Goal: Task Accomplishment & Management: Use online tool/utility

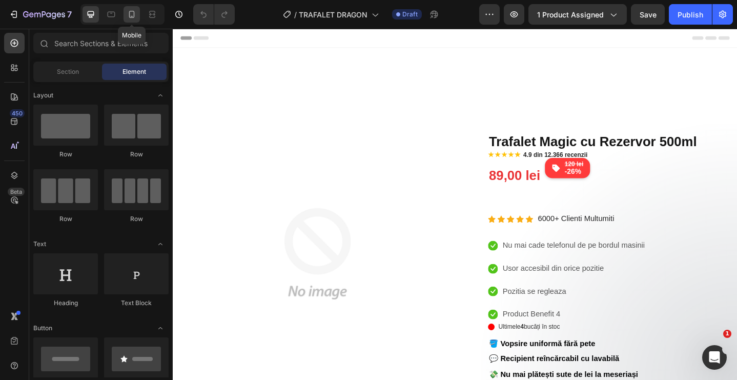
click at [131, 22] on div at bounding box center [132, 14] width 16 height 16
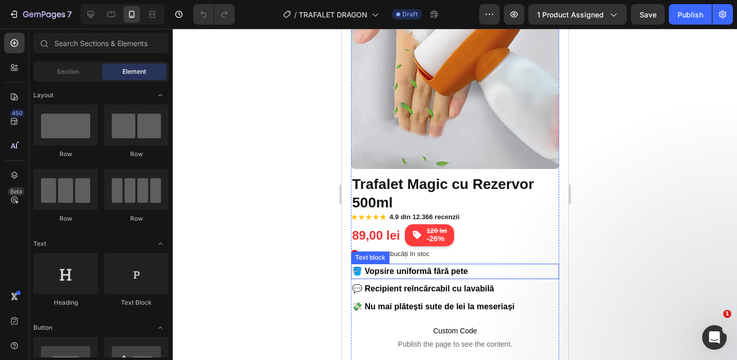
click at [471, 271] on p "🪣 Vopsire uniformă fără pete" at bounding box center [455, 271] width 206 height 13
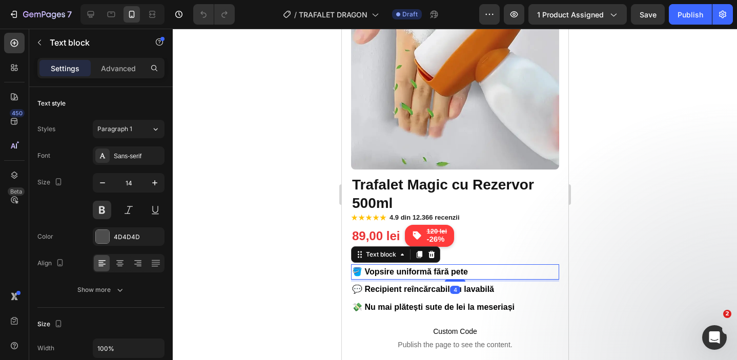
click at [476, 271] on p "🪣 Vopsire uniformă fără pete" at bounding box center [455, 271] width 206 height 13
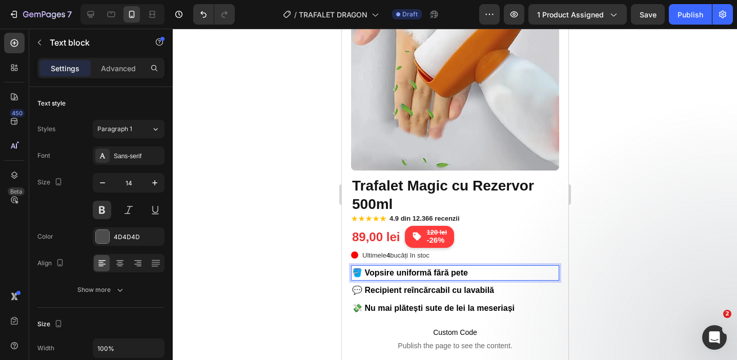
scroll to position [89, 0]
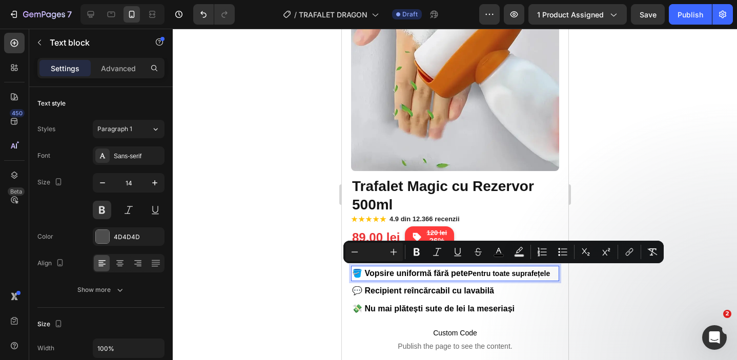
drag, startPoint x: 472, startPoint y: 272, endPoint x: 365, endPoint y: 274, distance: 107.1
click at [365, 274] on p "🪣 Vopsire uniformă fără pete Pentru toate suprafețele" at bounding box center [455, 273] width 206 height 13
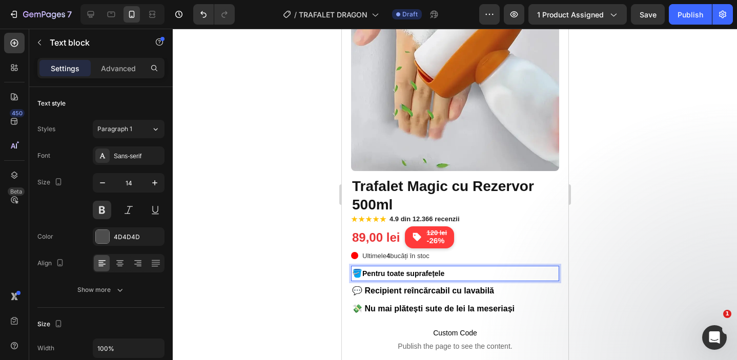
click at [685, 263] on div at bounding box center [455, 195] width 564 height 332
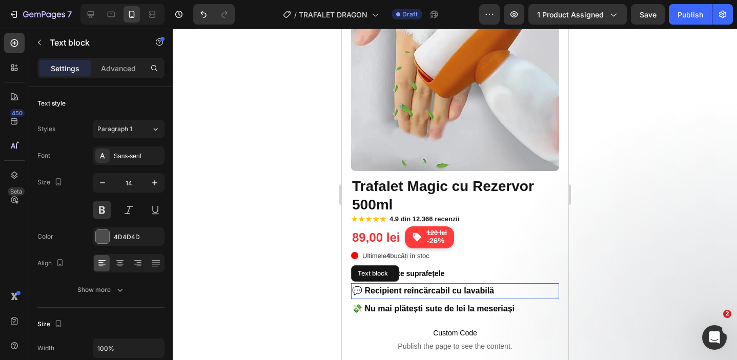
click at [499, 290] on p "💬 Recipient reîncărcabil cu lavabilă" at bounding box center [455, 290] width 206 height 13
click at [502, 290] on p "💬 Recipient reîncărcabil cu lavabilă" at bounding box center [455, 290] width 206 height 13
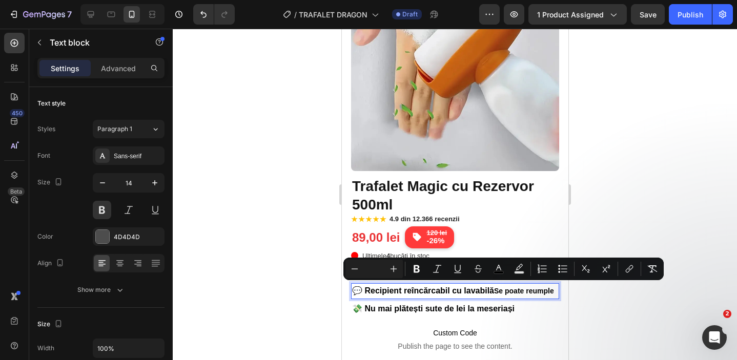
drag, startPoint x: 497, startPoint y: 289, endPoint x: 379, endPoint y: 293, distance: 117.4
click at [379, 293] on p "💬 Recipient reîncărcabil cu lavabilă Se poate reumple" at bounding box center [455, 290] width 206 height 13
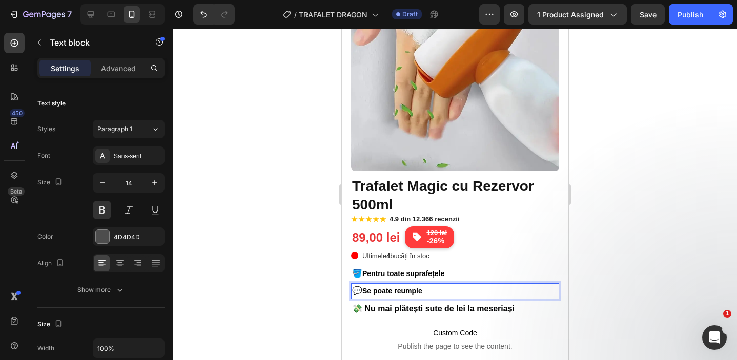
drag, startPoint x: 667, startPoint y: 278, endPoint x: 587, endPoint y: 166, distance: 137.5
click at [666, 277] on div at bounding box center [455, 195] width 564 height 332
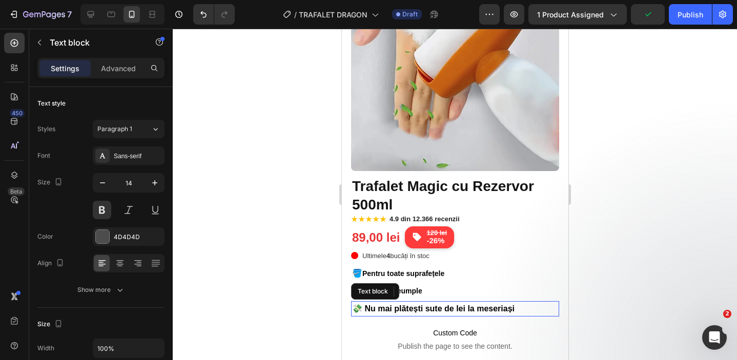
click at [531, 308] on p "💸 Nu mai plătești sute de lei la meseriași" at bounding box center [455, 308] width 206 height 13
click at [531, 306] on p "💸 Nu mai plătești sute de lei la meseriași" at bounding box center [455, 308] width 206 height 13
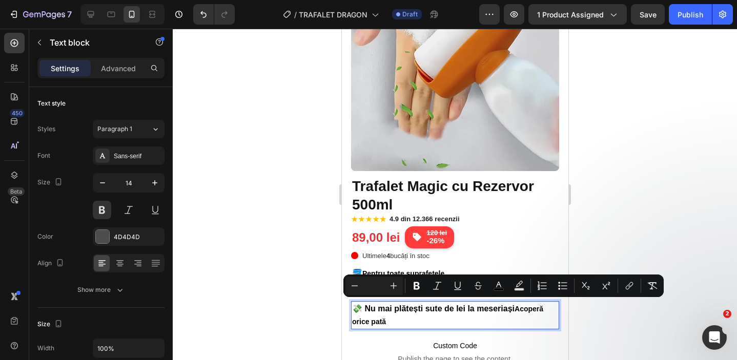
drag, startPoint x: 518, startPoint y: 305, endPoint x: 378, endPoint y: 304, distance: 140.4
click at [378, 304] on p "💸 Nu mai plătești sute de lei la meseriași Acoperă orice pată" at bounding box center [455, 315] width 206 height 26
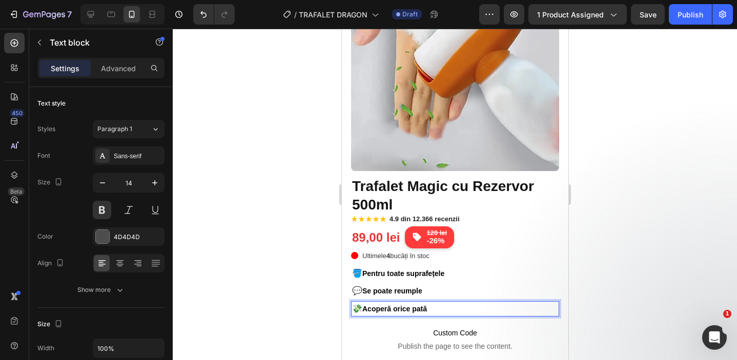
click at [253, 239] on div at bounding box center [455, 195] width 564 height 332
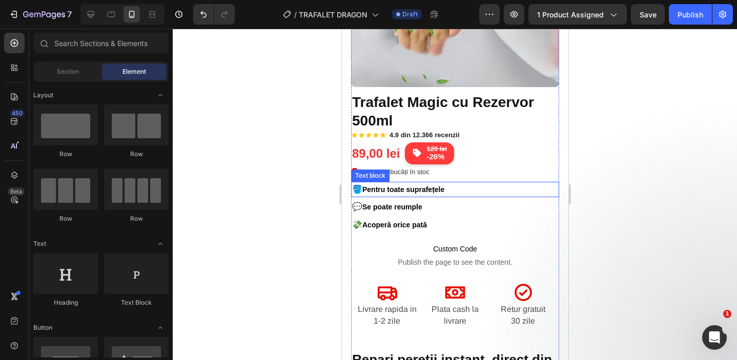
scroll to position [176, 0]
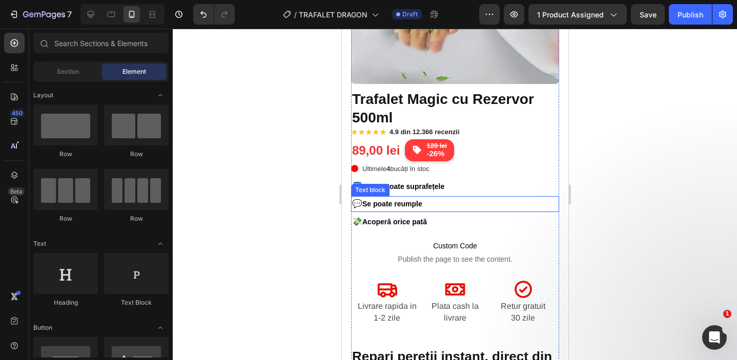
click at [364, 201] on span "Se poate reumple" at bounding box center [392, 204] width 60 height 8
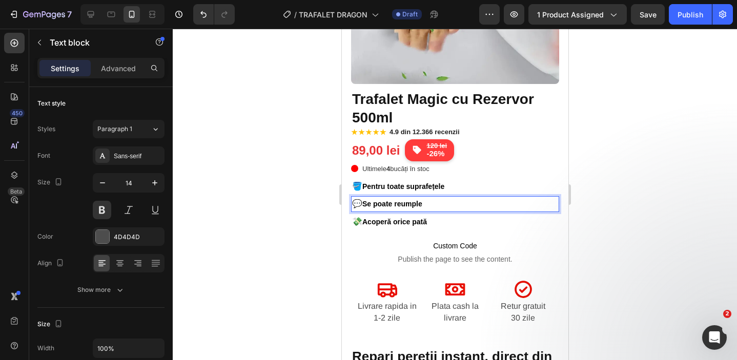
click at [362, 201] on span "💬" at bounding box center [357, 203] width 10 height 9
click at [362, 202] on span "💬" at bounding box center [357, 203] width 10 height 9
click at [362, 199] on span "💬🔄" at bounding box center [362, 203] width 20 height 9
click at [363, 201] on span "Se poate reumple" at bounding box center [392, 204] width 60 height 8
click at [306, 193] on div at bounding box center [455, 195] width 564 height 332
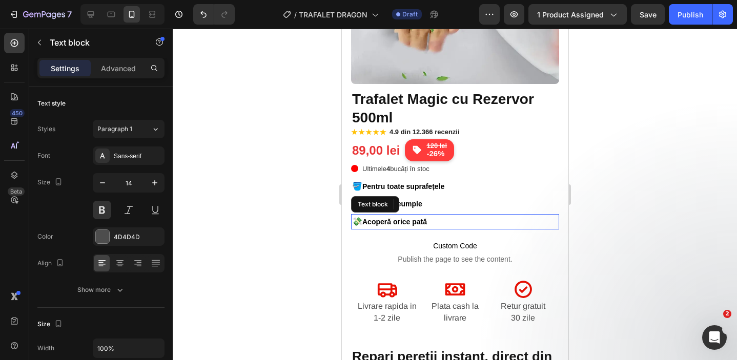
click at [402, 218] on span "Acoperă orice pată" at bounding box center [394, 222] width 65 height 8
click at [362, 219] on span "💸" at bounding box center [357, 221] width 10 height 9
click at [361, 219] on span "💸" at bounding box center [357, 221] width 10 height 9
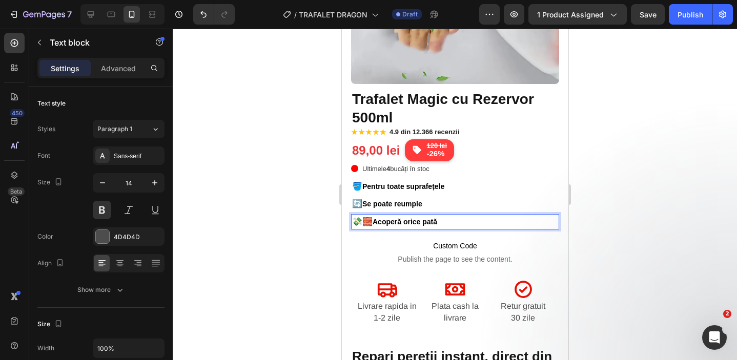
click at [361, 217] on span "💸🧱" at bounding box center [362, 221] width 20 height 9
click at [362, 217] on span "🧱" at bounding box center [357, 221] width 10 height 9
click at [286, 194] on div at bounding box center [455, 195] width 564 height 332
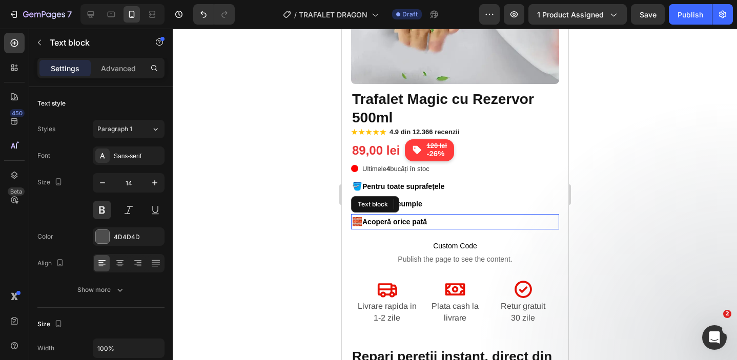
click at [453, 218] on p "🧱 Acoperă orice pată" at bounding box center [455, 221] width 206 height 13
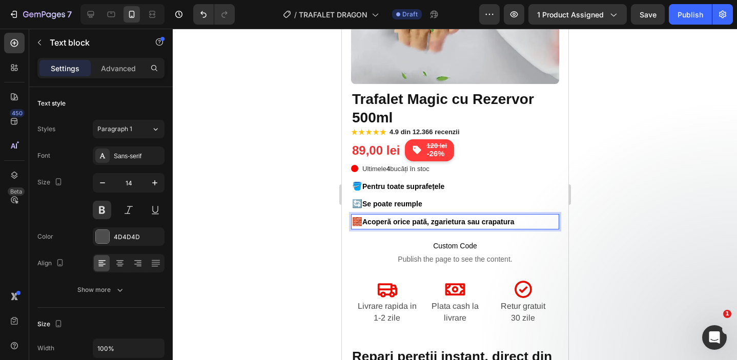
click at [320, 185] on div at bounding box center [455, 195] width 564 height 332
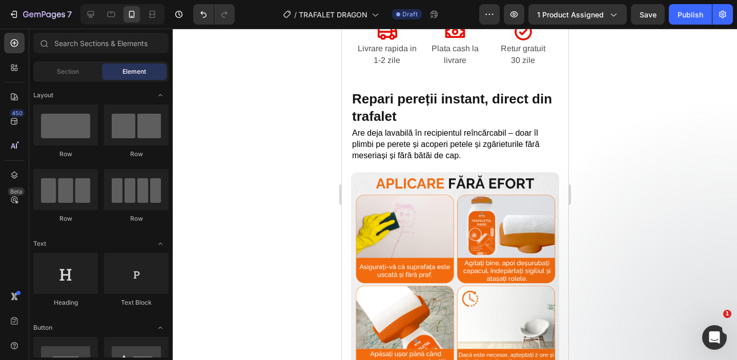
scroll to position [434, 0]
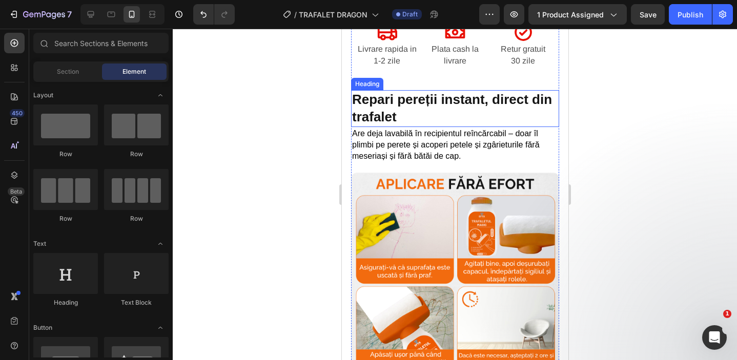
click at [463, 114] on h2 "Repari pereții instant, direct din trafalet" at bounding box center [455, 108] width 208 height 37
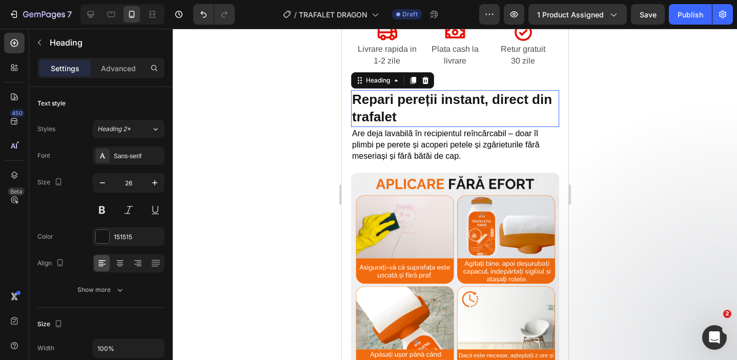
click at [463, 114] on h2 "Repari pereții instant, direct din trafalet" at bounding box center [455, 108] width 208 height 37
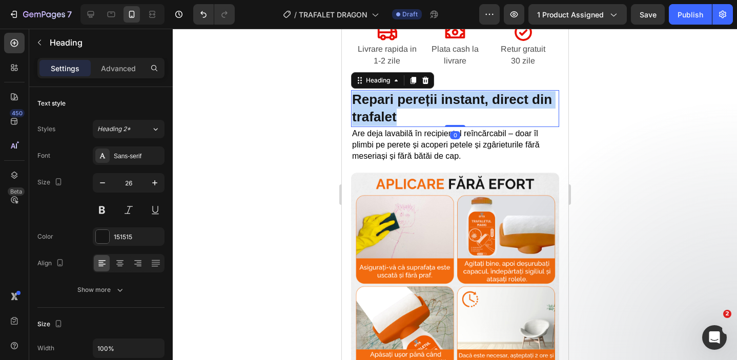
click at [463, 114] on p "Repari pereții instant, direct din trafalet" at bounding box center [455, 108] width 206 height 35
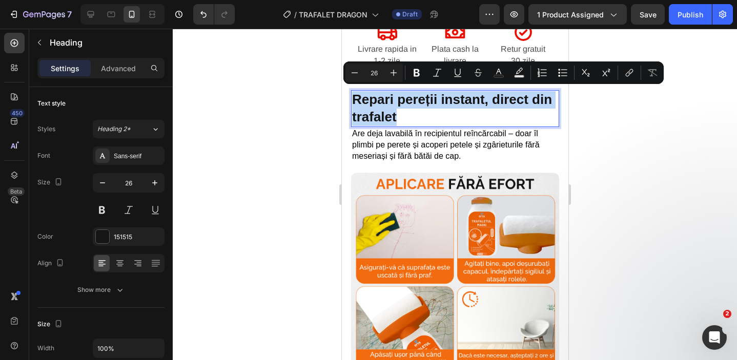
click at [463, 114] on p "Repari pereții instant, direct din trafalet" at bounding box center [455, 108] width 206 height 35
copy p "Repari pereții instant, direct din trafalet"
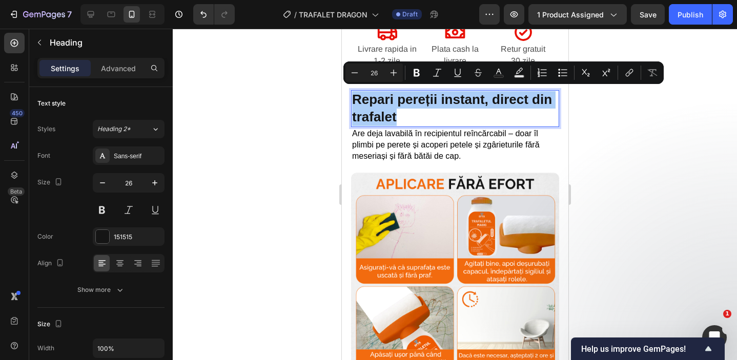
click at [635, 135] on div at bounding box center [455, 195] width 564 height 332
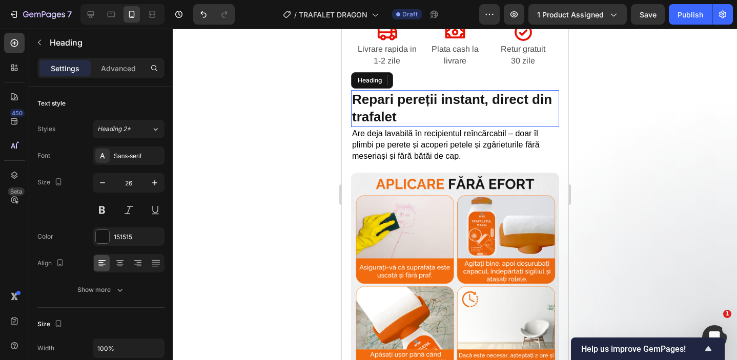
click at [454, 117] on p "Repari pereții instant, direct din trafalet" at bounding box center [455, 108] width 206 height 35
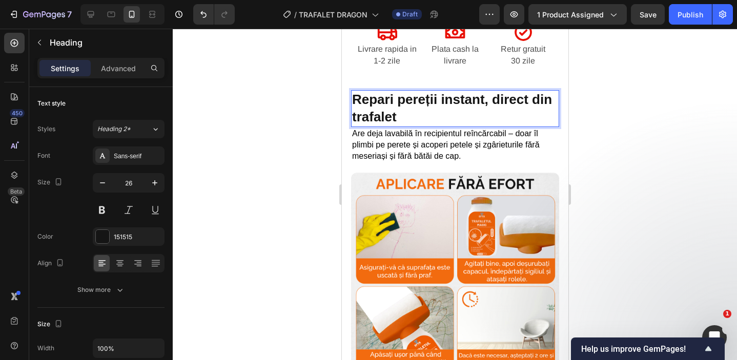
click at [438, 116] on p "Repari pereții instant, direct din trafalet" at bounding box center [455, 108] width 206 height 35
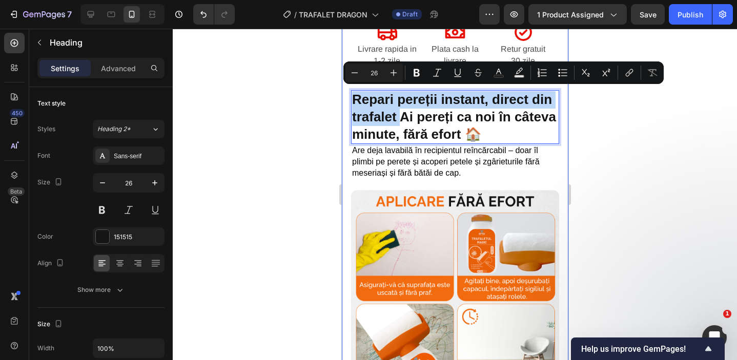
drag, startPoint x: 401, startPoint y: 112, endPoint x: 349, endPoint y: 96, distance: 54.1
click at [349, 96] on div "Image Image Transport Gratuit Heading Comenzilor de peste 120 de lei Text block…" at bounding box center [454, 47] width 227 height 863
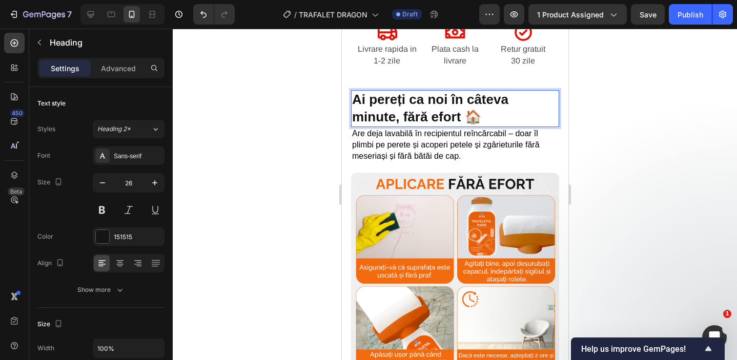
click at [666, 149] on div at bounding box center [455, 195] width 564 height 332
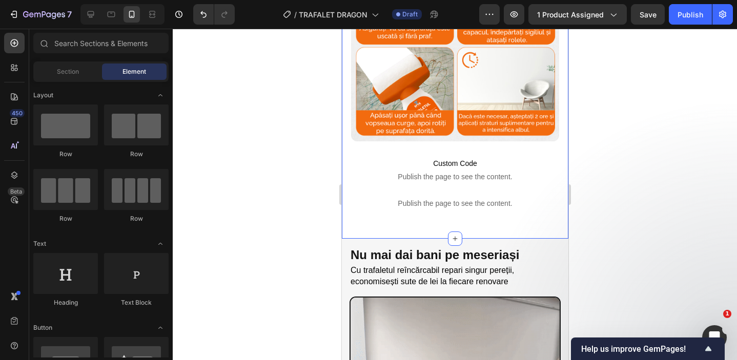
scroll to position [674, 0]
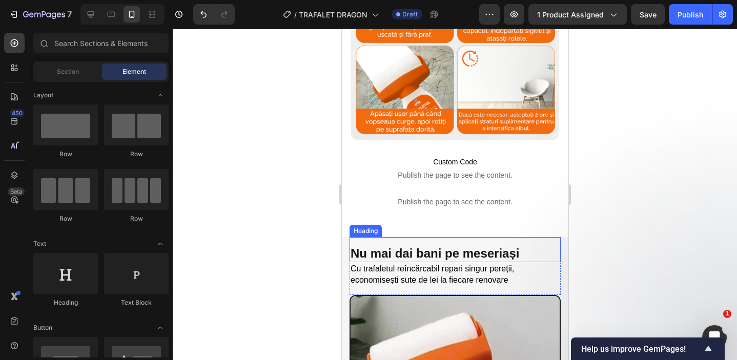
click at [533, 254] on h2 "Nu mai dai bani pe meseriași" at bounding box center [454, 253] width 211 height 18
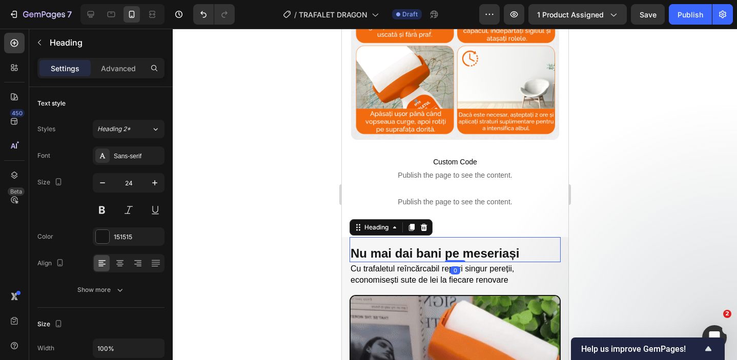
click at [533, 252] on h2 "Nu mai dai bani pe meseriași" at bounding box center [454, 253] width 211 height 18
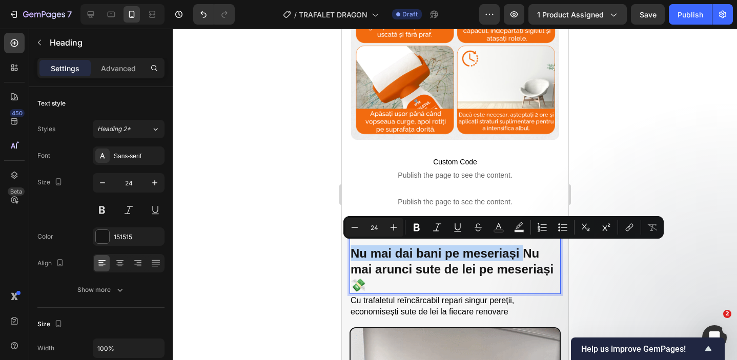
drag, startPoint x: 523, startPoint y: 248, endPoint x: 279, endPoint y: 256, distance: 244.6
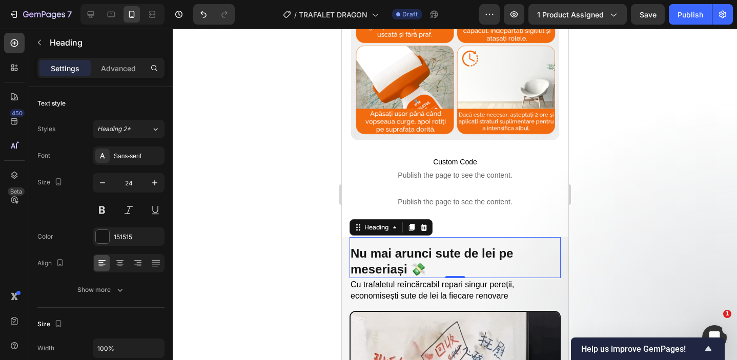
click at [293, 250] on div at bounding box center [455, 195] width 564 height 332
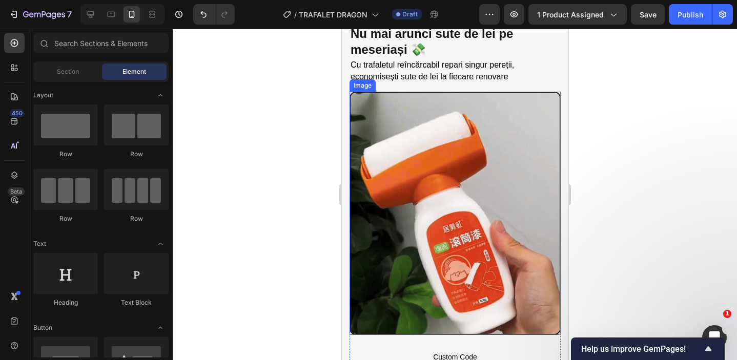
scroll to position [834, 0]
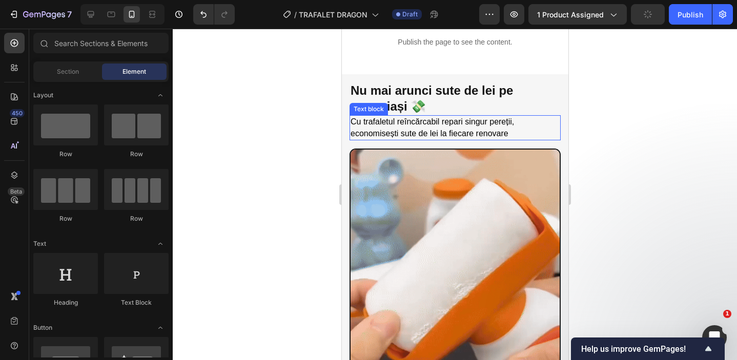
click at [511, 135] on p "Cu trafaletul reîncărcabil repari singur pereții, economisești sute de lei la f…" at bounding box center [454, 127] width 209 height 23
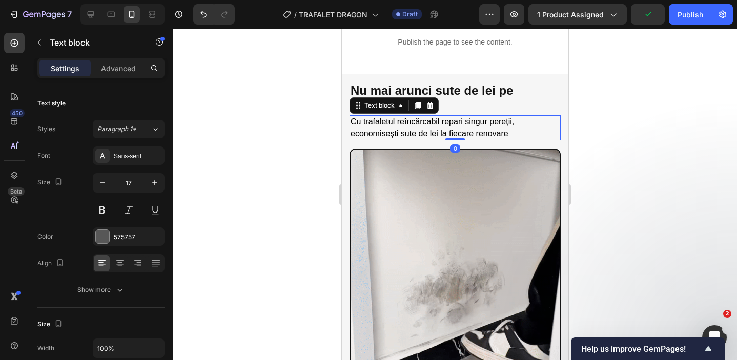
click at [511, 135] on p "Cu trafaletul reîncărcabil repari singur pereții, economisești sute de lei la f…" at bounding box center [454, 127] width 209 height 23
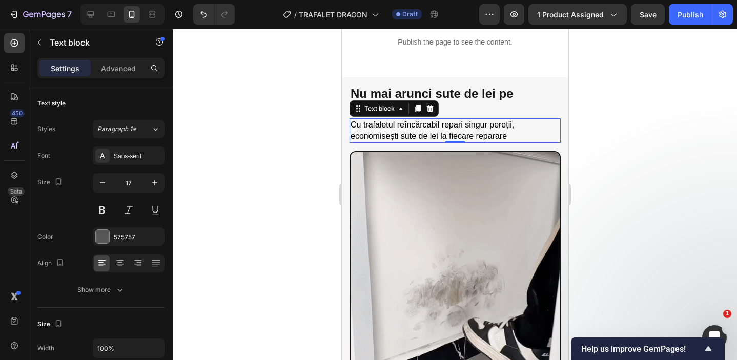
click at [588, 146] on div at bounding box center [455, 195] width 564 height 332
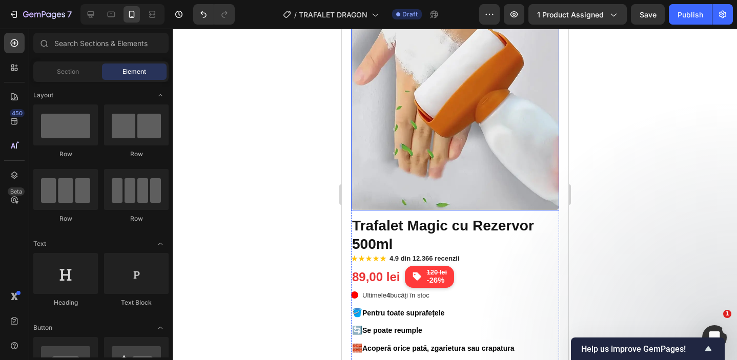
scroll to position [0, 0]
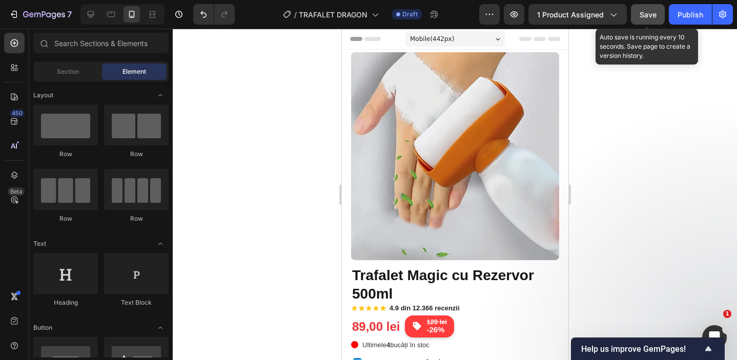
click at [638, 14] on button "Save" at bounding box center [648, 14] width 34 height 20
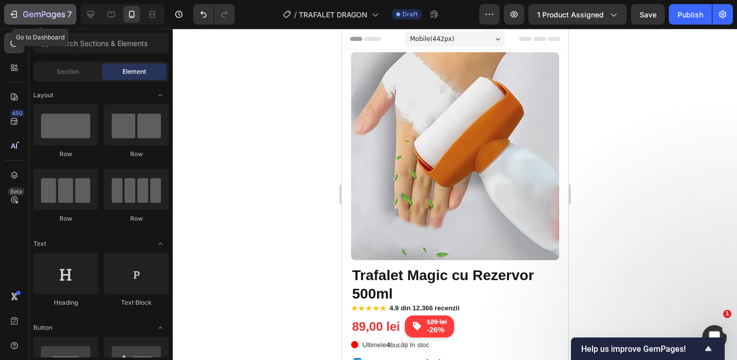
click at [32, 18] on icon "button" at bounding box center [44, 15] width 42 height 9
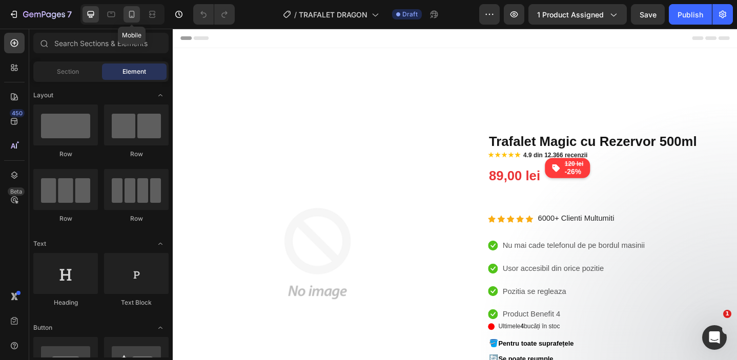
click at [132, 15] on icon at bounding box center [132, 14] width 10 height 10
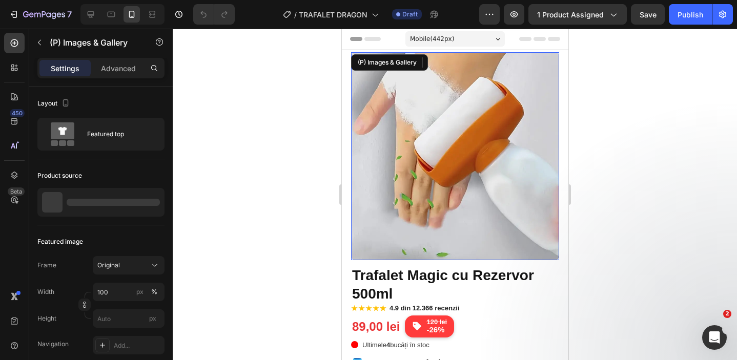
click at [452, 155] on img at bounding box center [455, 156] width 208 height 208
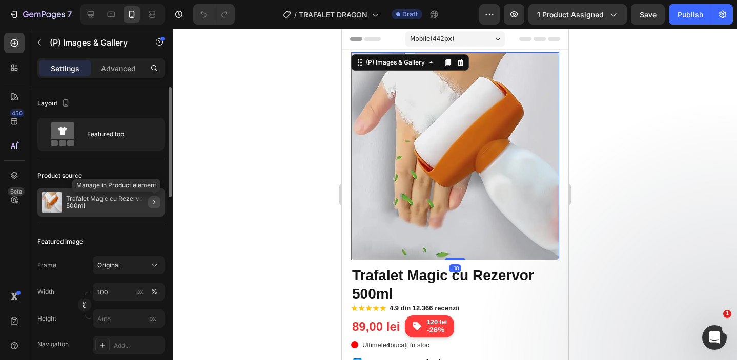
click at [153, 202] on icon "button" at bounding box center [154, 202] width 8 height 8
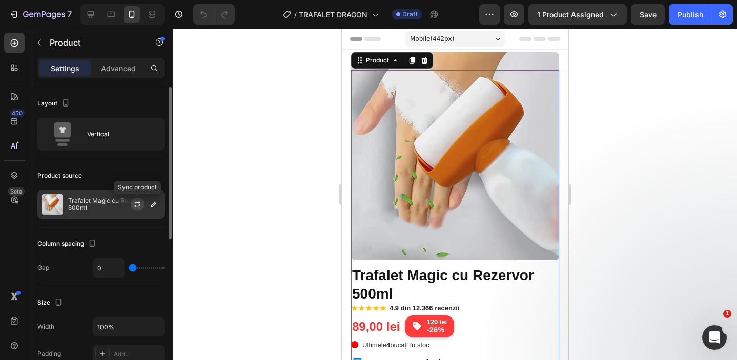
click at [136, 203] on icon "button" at bounding box center [138, 202] width 6 height 3
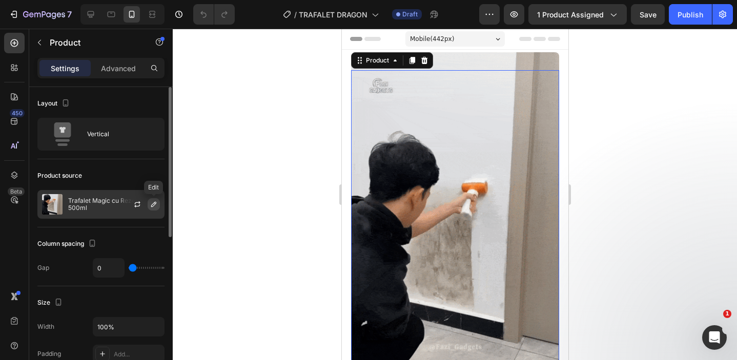
click at [154, 209] on button "button" at bounding box center [154, 204] width 12 height 12
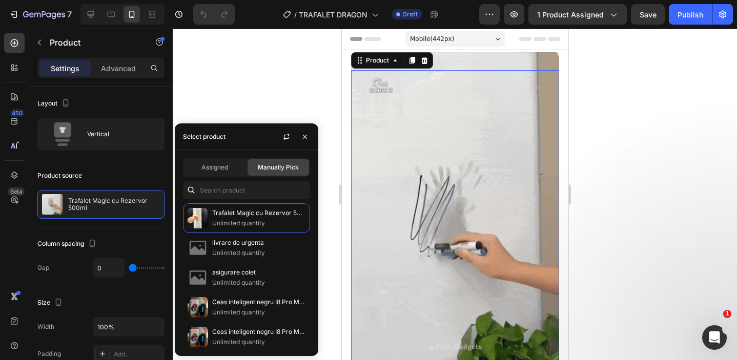
click at [237, 76] on div at bounding box center [455, 195] width 564 height 332
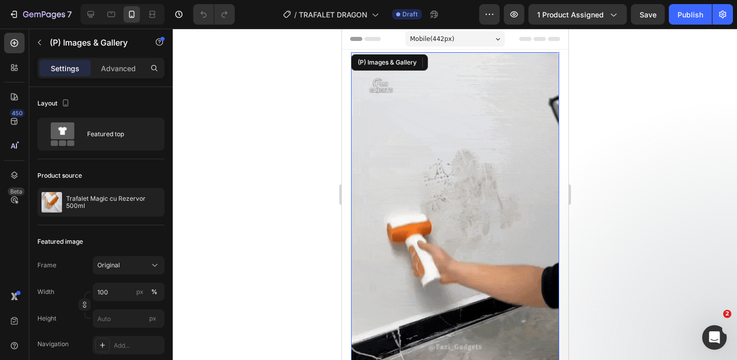
click at [416, 240] on img at bounding box center [455, 236] width 208 height 369
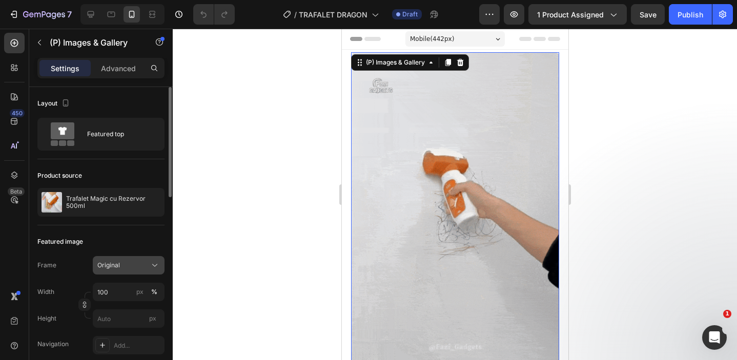
click at [131, 271] on button "Original" at bounding box center [129, 265] width 72 height 18
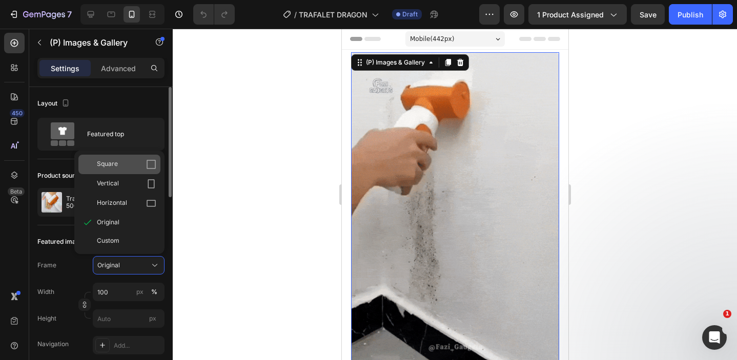
click at [137, 168] on div "Square" at bounding box center [126, 164] width 59 height 10
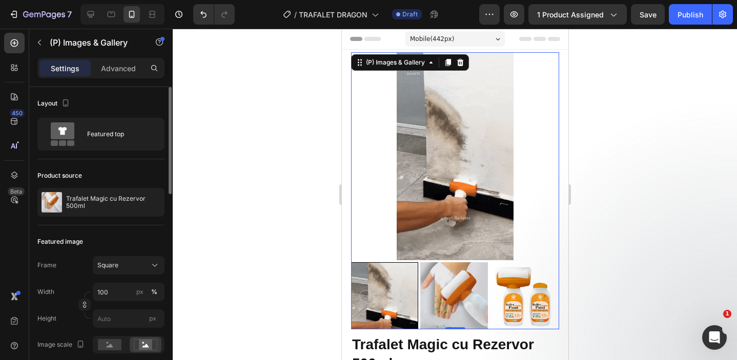
click at [259, 169] on div at bounding box center [455, 195] width 564 height 332
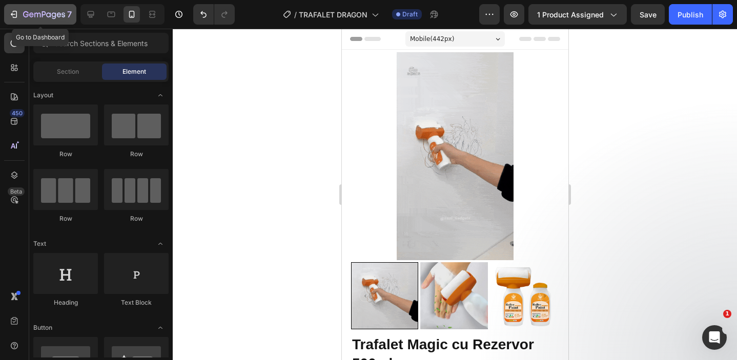
click at [38, 13] on icon "button" at bounding box center [37, 15] width 6 height 5
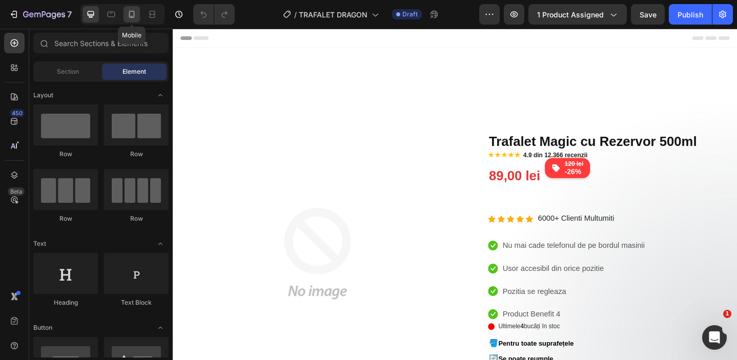
click at [135, 13] on icon at bounding box center [132, 14] width 10 height 10
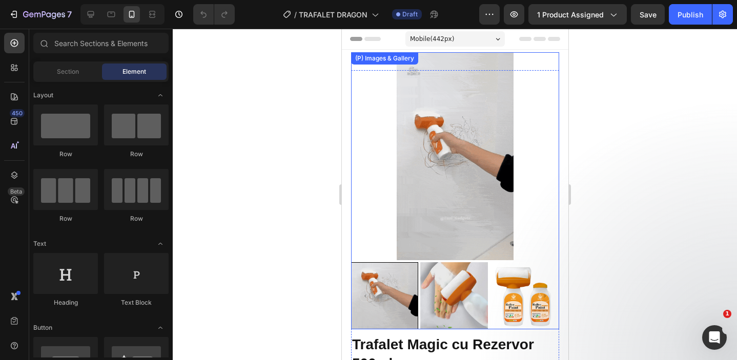
click at [437, 151] on img at bounding box center [455, 156] width 208 height 208
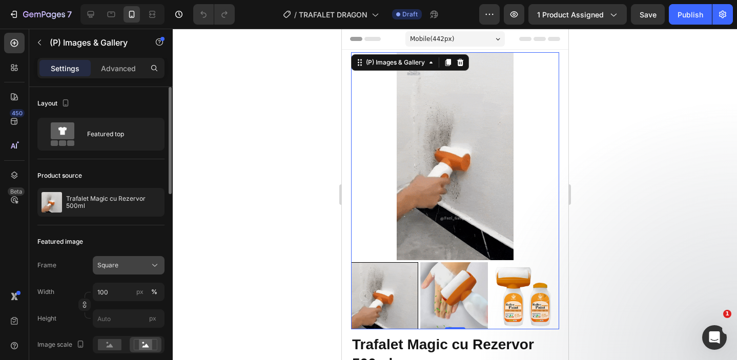
click at [132, 263] on div "Square" at bounding box center [122, 265] width 50 height 9
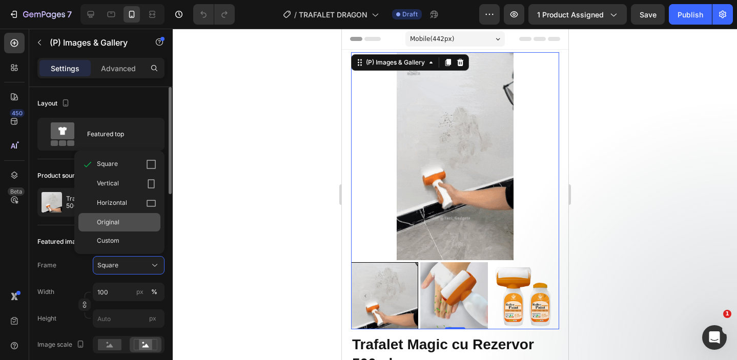
click at [115, 222] on span "Original" at bounding box center [108, 222] width 23 height 9
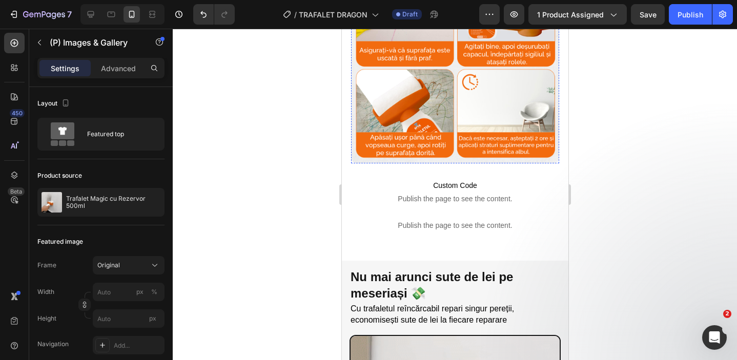
scroll to position [885, 0]
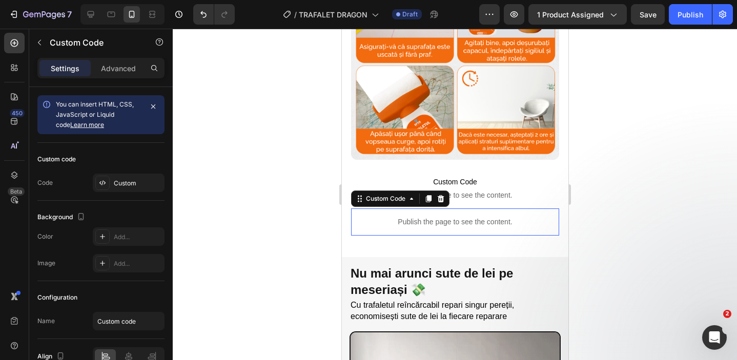
click at [492, 213] on div "Publish the page to see the content." at bounding box center [455, 222] width 208 height 27
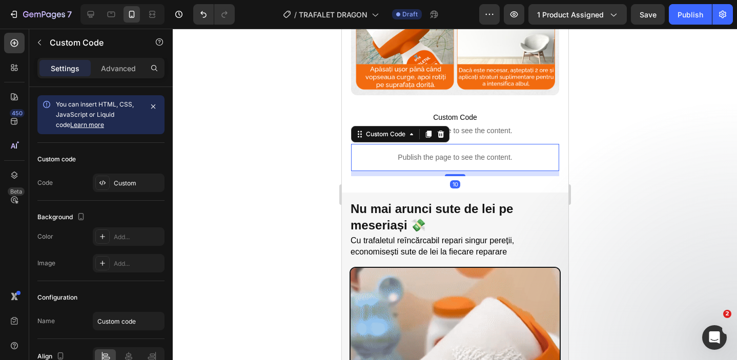
scroll to position [951, 0]
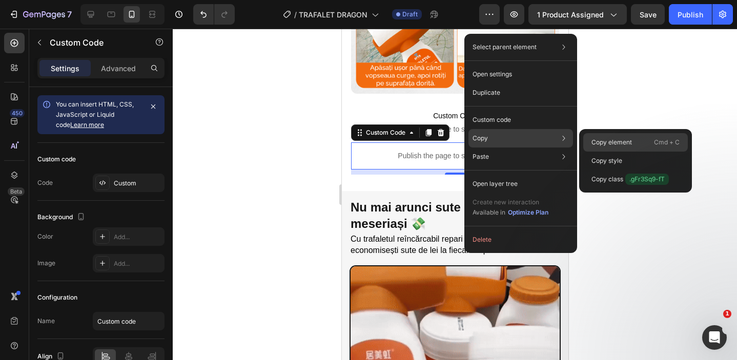
click at [611, 140] on p "Copy element" at bounding box center [611, 142] width 40 height 9
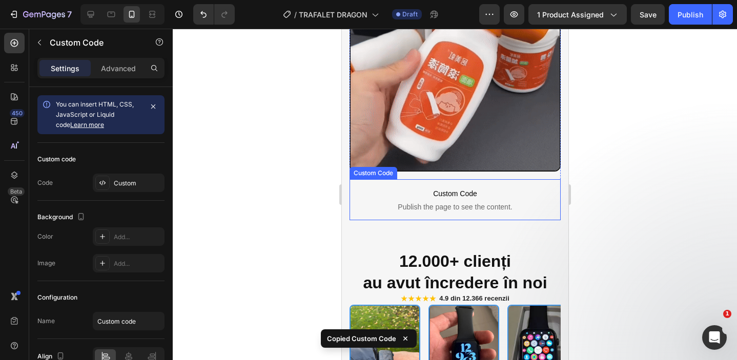
scroll to position [1286, 0]
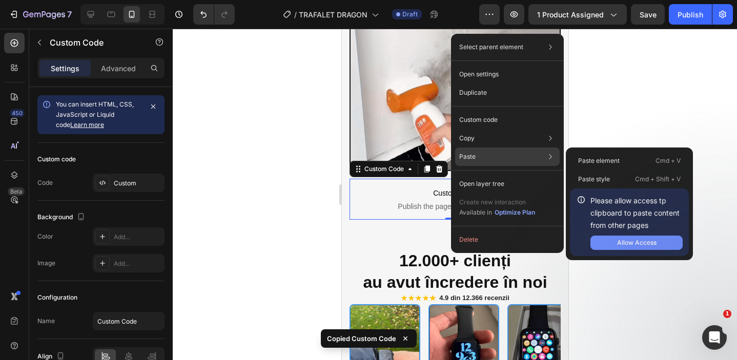
click at [636, 239] on div "Allow Access" at bounding box center [636, 242] width 39 height 9
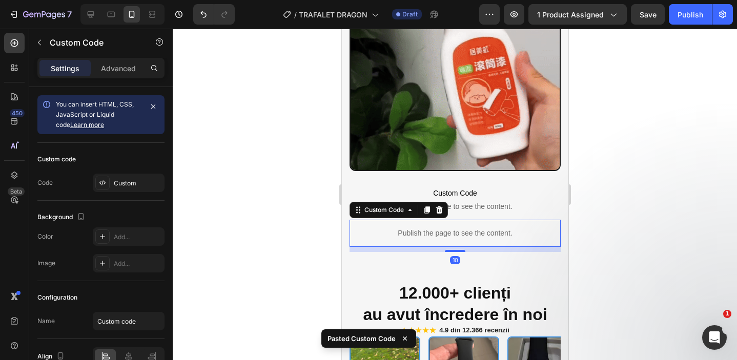
click at [595, 202] on div at bounding box center [455, 195] width 564 height 332
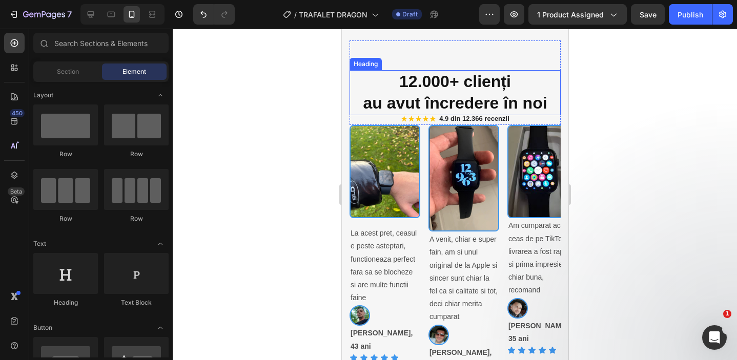
scroll to position [1508, 0]
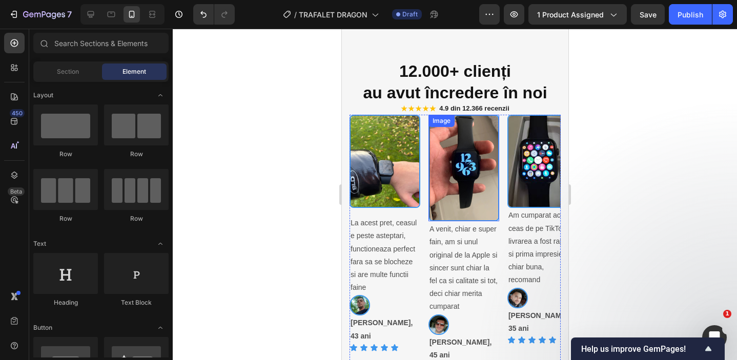
click at [451, 182] on img at bounding box center [463, 168] width 71 height 107
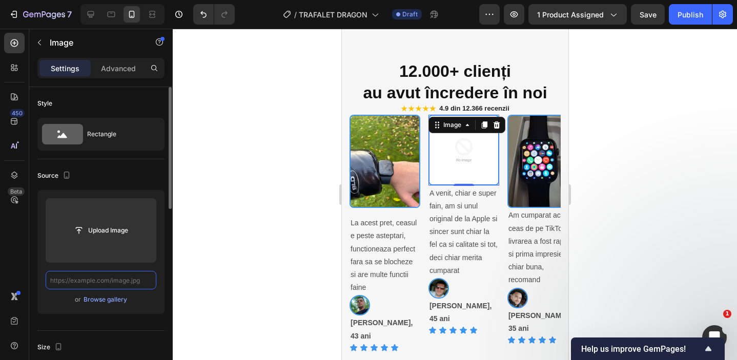
paste input "https://m.media-amazon.com/images/I/615uhxtIUgL.jpg"
type input "https://m.media-amazon.com/images/I/615uhxtIUgL.jpg"
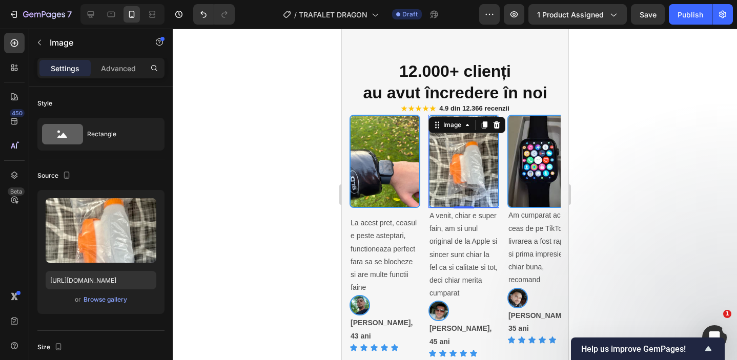
click at [208, 209] on div at bounding box center [455, 195] width 564 height 332
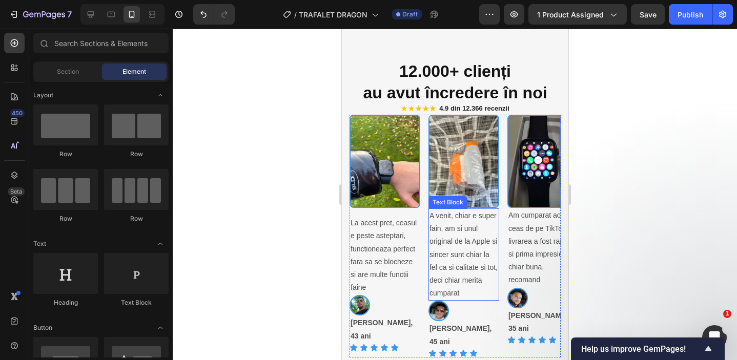
click at [479, 235] on p "A venit, chiar e super fain, am si unul original de la Apple si sincer sunt chi…" at bounding box center [463, 255] width 69 height 90
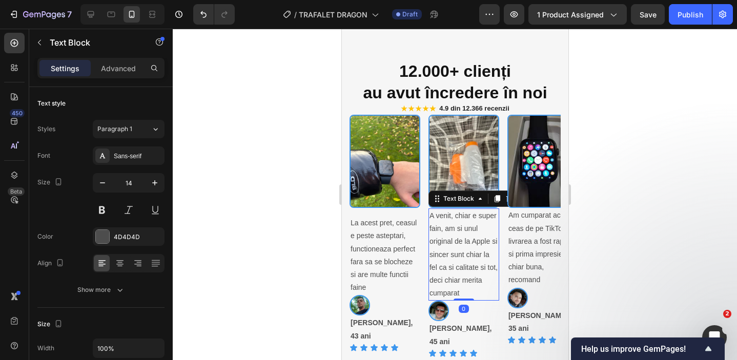
click at [479, 235] on p "A venit, chiar e super fain, am si unul original de la Apple si sincer sunt chi…" at bounding box center [463, 255] width 69 height 90
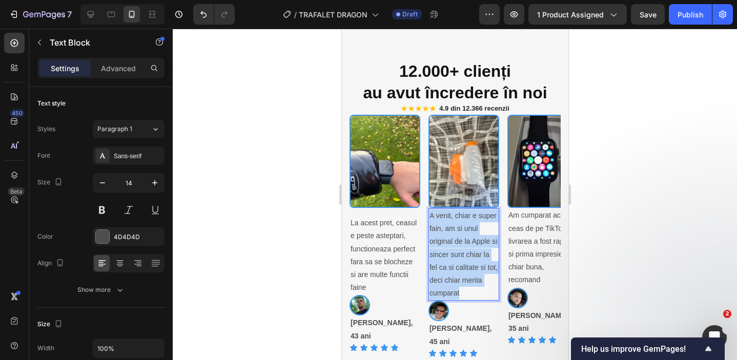
click at [479, 235] on p "A venit, chiar e super fain, am si unul original de la Apple si sincer sunt chi…" at bounding box center [463, 255] width 69 height 90
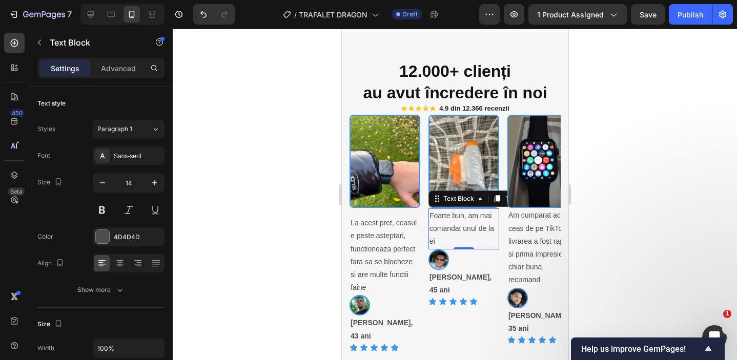
click at [323, 228] on div at bounding box center [455, 195] width 564 height 332
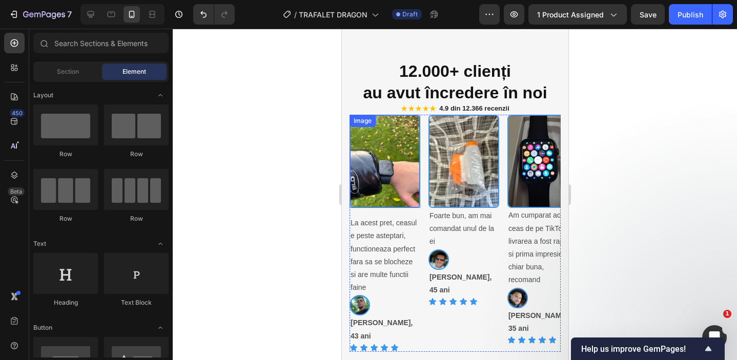
click at [386, 159] on img at bounding box center [384, 162] width 71 height 94
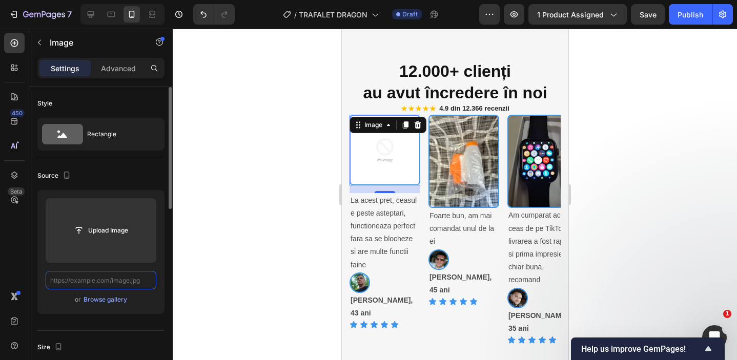
paste input "https://m.media-amazon.com/images/I/61QuudcQfjL.jpg"
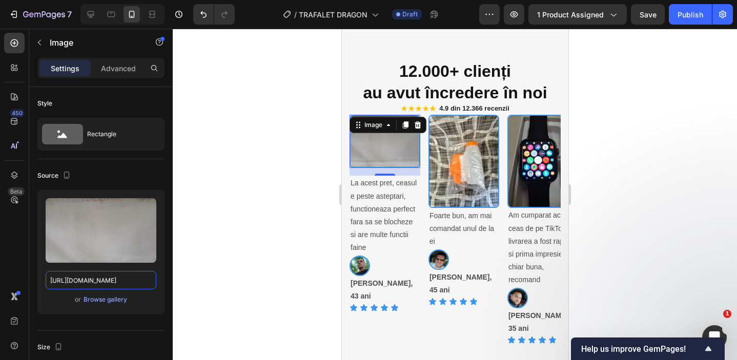
type input "https://m.media-amazon.com/images/I/61QuudcQfjL.jpg"
click at [221, 191] on div at bounding box center [455, 195] width 564 height 332
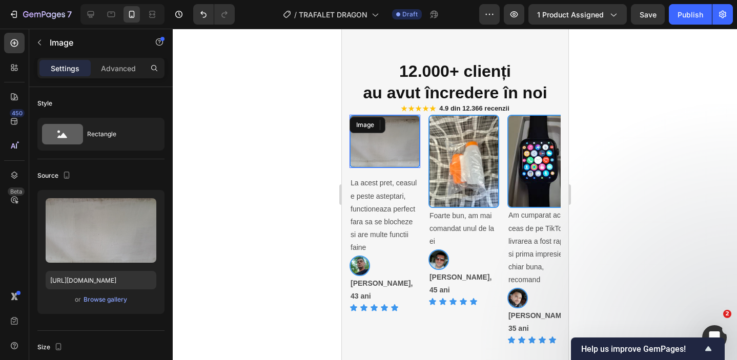
click at [395, 144] on img at bounding box center [384, 142] width 71 height 54
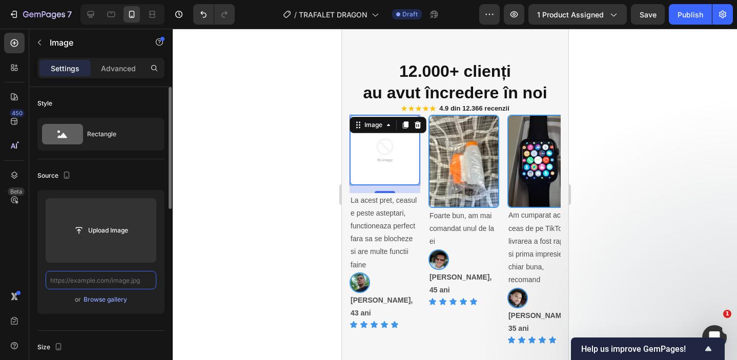
paste input "https://m.media-amazon.com/images/I/71a3Ftf4edL.jpg"
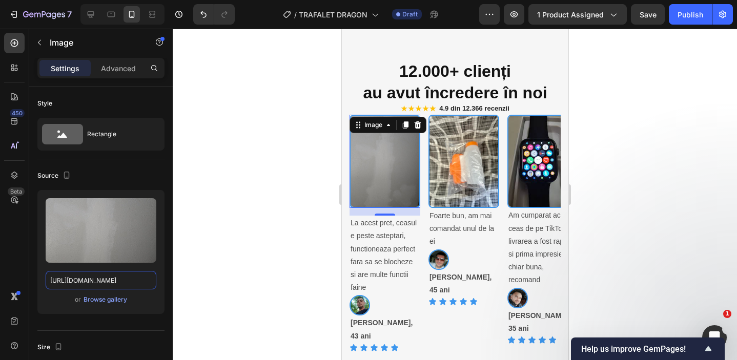
type input "https://m.media-amazon.com/images/I/71a3Ftf4edL.jpg"
click at [187, 175] on div at bounding box center [455, 195] width 564 height 332
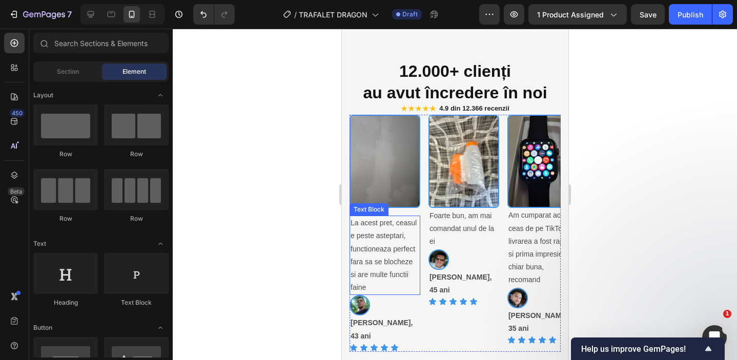
click at [363, 232] on p "La acest pret, ceasul e peste asteptari, functioneaza perfect fara sa se bloche…" at bounding box center [384, 255] width 69 height 77
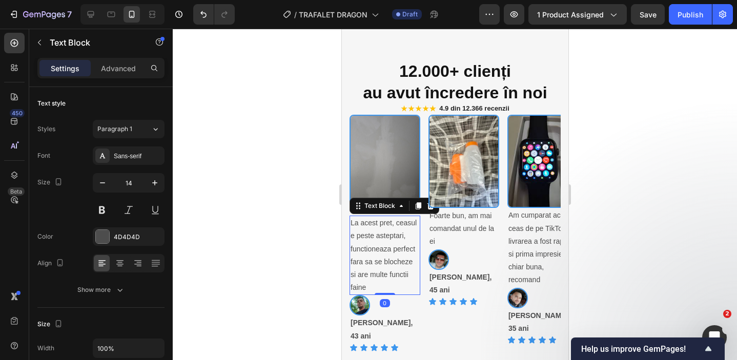
click at [363, 232] on p "La acest pret, ceasul e peste asteptari, functioneaza perfect fara sa se bloche…" at bounding box center [384, 255] width 69 height 77
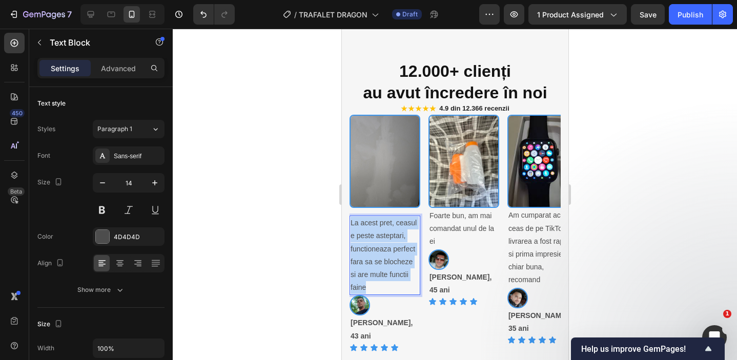
click at [363, 232] on p "La acest pret, ceasul e peste asteptari, functioneaza perfect fara sa se bloche…" at bounding box center [384, 255] width 69 height 77
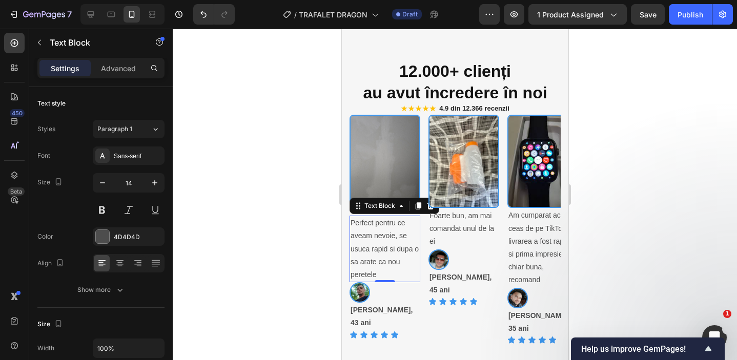
click at [224, 202] on div at bounding box center [455, 195] width 564 height 332
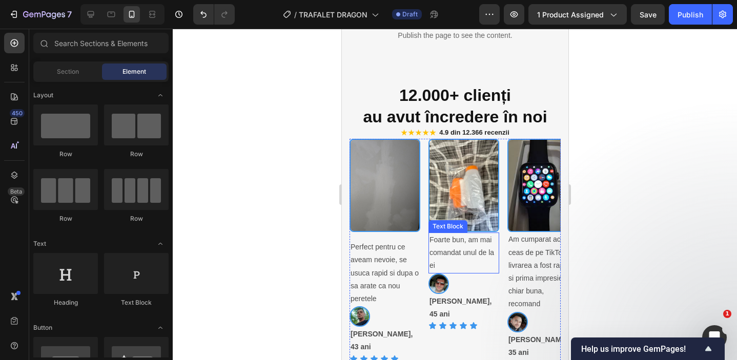
scroll to position [1483, 0]
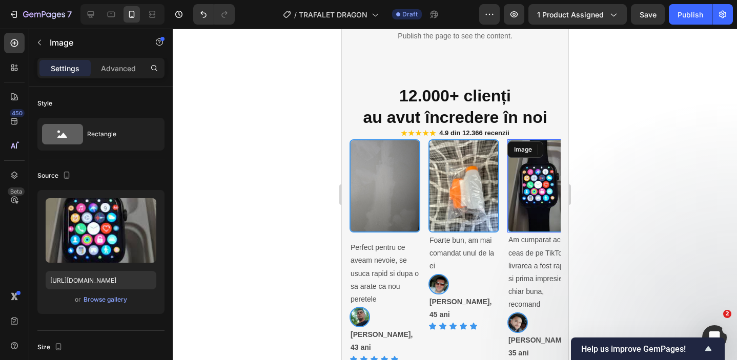
click at [523, 197] on img at bounding box center [542, 186] width 71 height 94
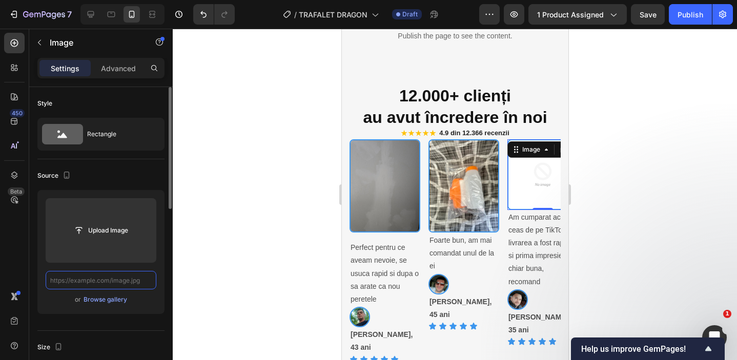
paste input "https://m.media-amazon.com/images/I/71wU2X5SvwL.jpg"
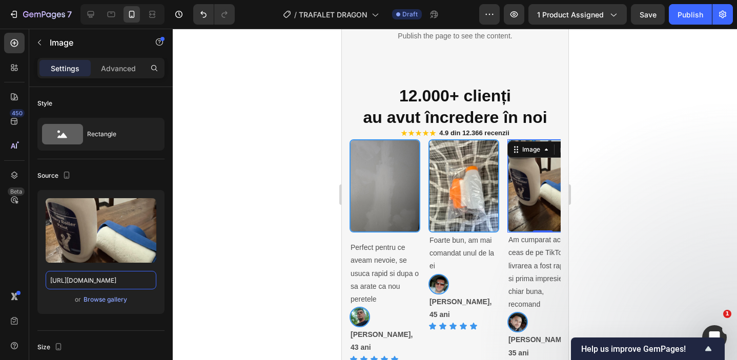
type input "https://m.media-amazon.com/images/I/71wU2X5SvwL.jpg"
click at [223, 140] on div at bounding box center [455, 195] width 564 height 332
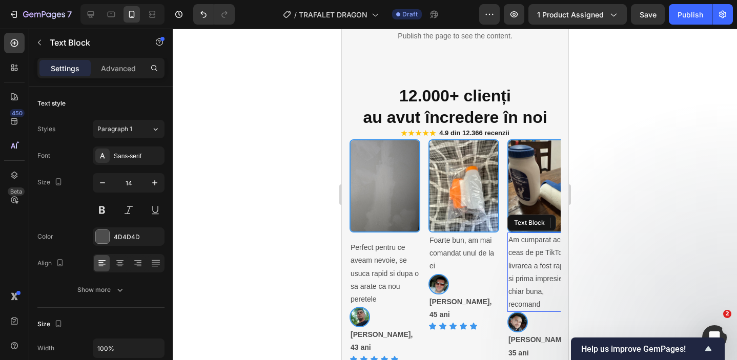
click at [530, 278] on p "Am cumparat acest ceas de pe TikTok, livrarea a fost rapida si prima impresie e…" at bounding box center [542, 272] width 69 height 77
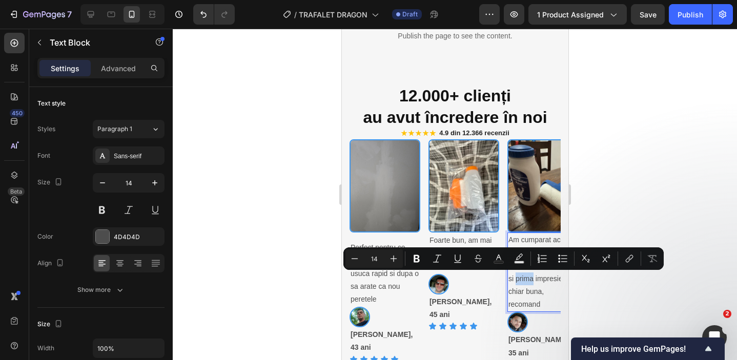
click at [530, 278] on p "Am cumparat acest ceas de pe TikTok, livrarea a fost rapida si prima impresie e…" at bounding box center [542, 272] width 69 height 77
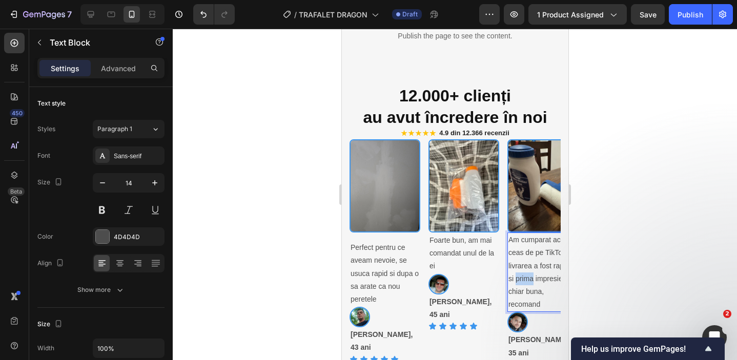
click at [530, 278] on p "Am cumparat acest ceas de pe TikTok, livrarea a fost rapida si prima impresie e…" at bounding box center [542, 272] width 69 height 77
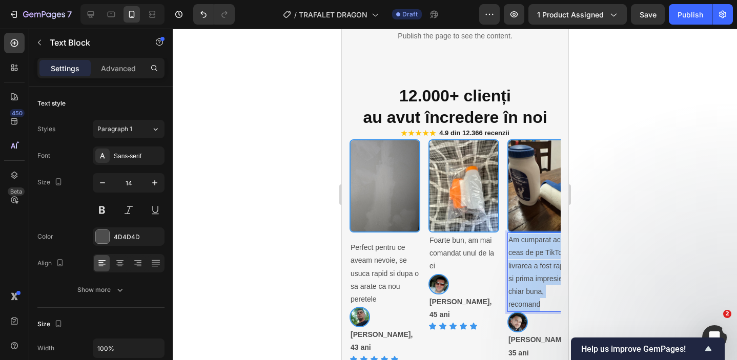
click at [530, 278] on p "Am cumparat acest ceas de pe TikTok, livrarea a fost rapida si prima impresie e…" at bounding box center [542, 272] width 69 height 77
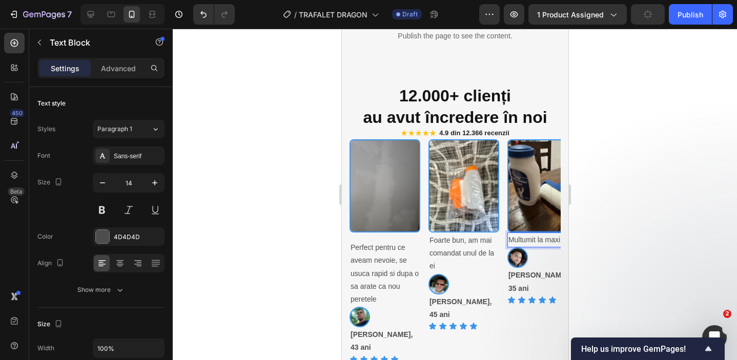
scroll to position [0, 111]
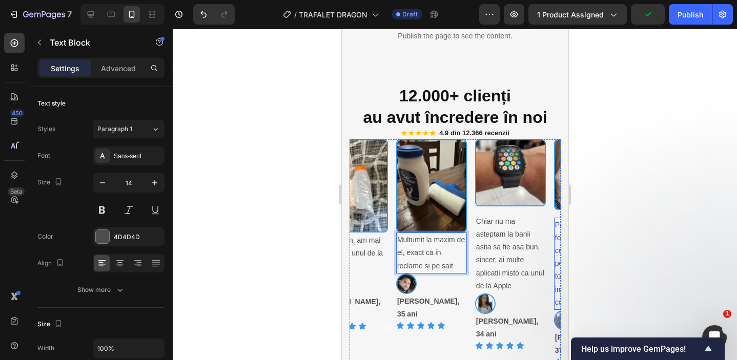
click at [653, 259] on div at bounding box center [455, 195] width 564 height 332
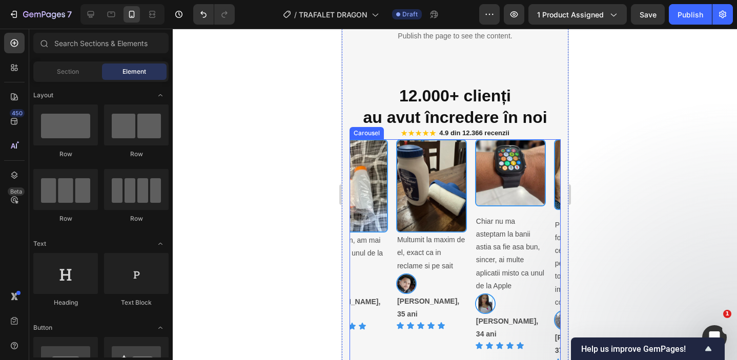
click at [443, 340] on div "Image Multumit la maxim de el, exact ca in reclame si pe sait Text Block Image …" at bounding box center [431, 253] width 71 height 228
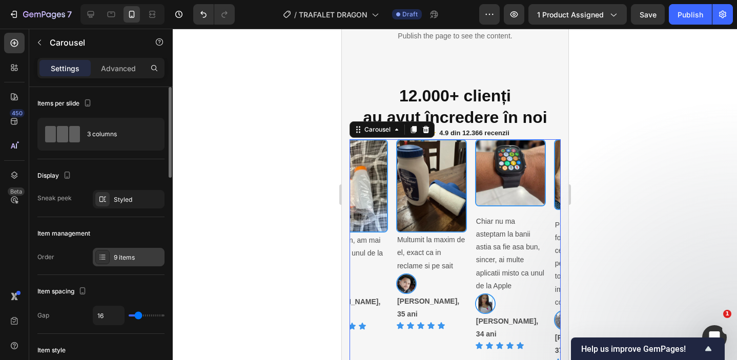
click at [131, 251] on div "9 items" at bounding box center [129, 257] width 72 height 18
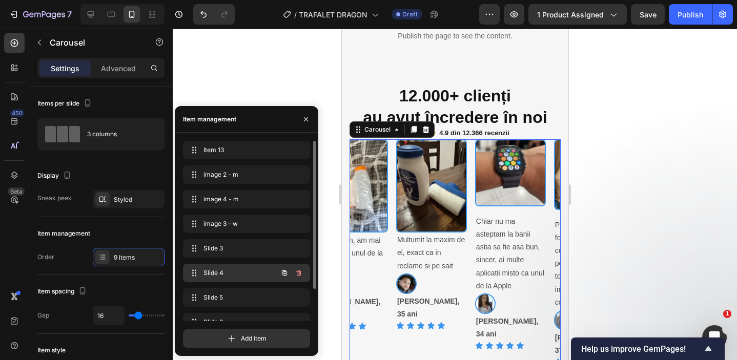
click at [255, 269] on span "Slide 4" at bounding box center [232, 273] width 58 height 9
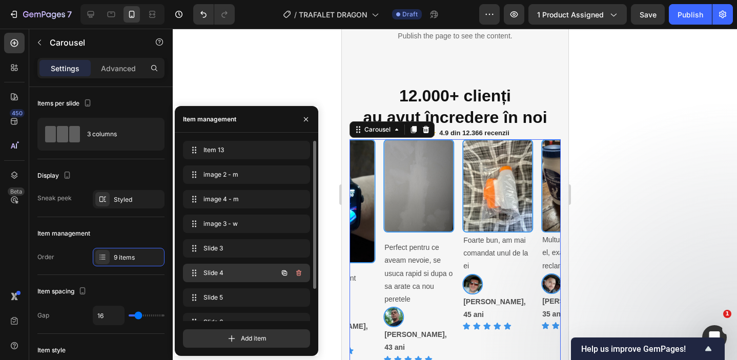
scroll to position [0, 0]
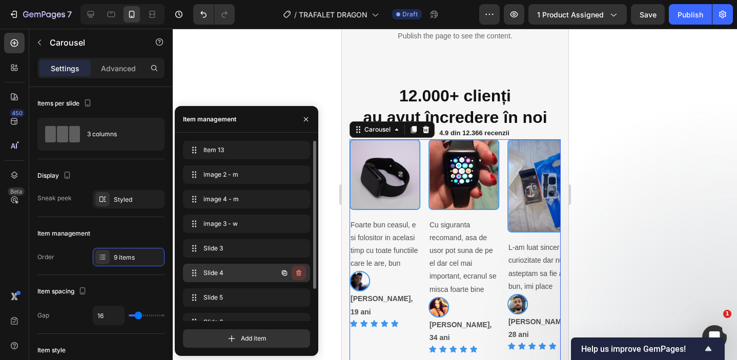
click at [297, 271] on icon "button" at bounding box center [299, 273] width 8 height 8
click at [297, 271] on div "Delete" at bounding box center [291, 273] width 19 height 9
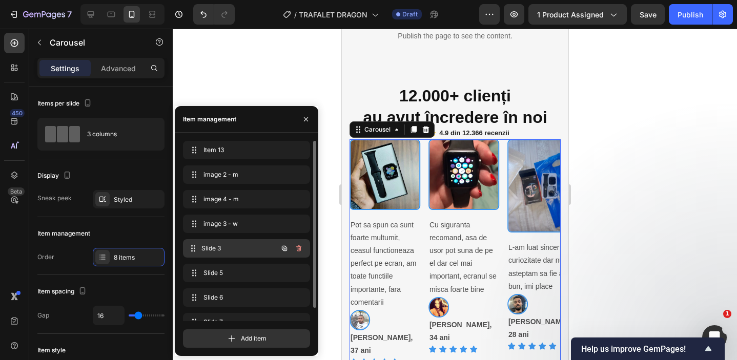
click at [245, 249] on span "Slide 3" at bounding box center [239, 248] width 76 height 9
click at [303, 249] on button "button" at bounding box center [299, 248] width 14 height 14
click at [300, 251] on div "Delete" at bounding box center [291, 248] width 19 height 9
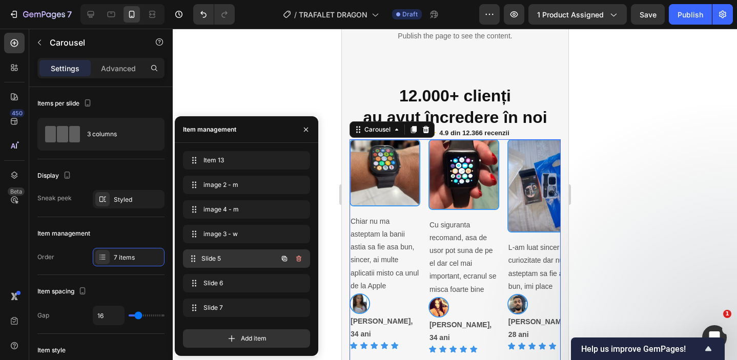
click at [226, 252] on div "Slide 5 Slide 5" at bounding box center [232, 259] width 90 height 14
click at [296, 257] on icon "button" at bounding box center [298, 259] width 5 height 6
click at [296, 258] on div "Delete" at bounding box center [291, 258] width 19 height 9
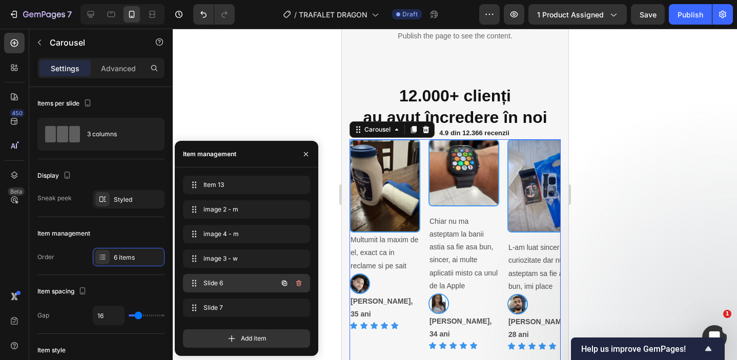
click at [222, 282] on span "Slide 6" at bounding box center [232, 283] width 58 height 9
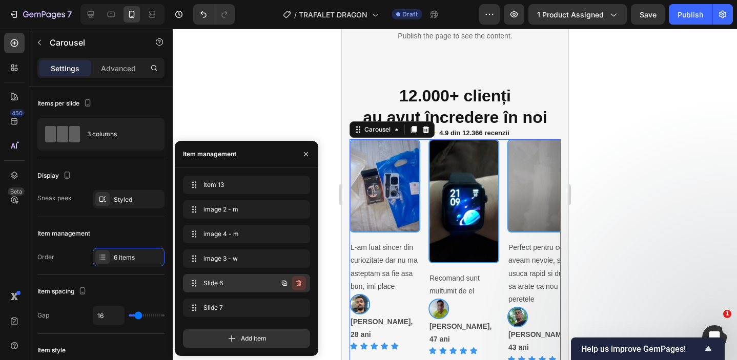
click at [296, 280] on icon "button" at bounding box center [299, 283] width 8 height 8
click at [296, 280] on div "Delete" at bounding box center [291, 283] width 19 height 9
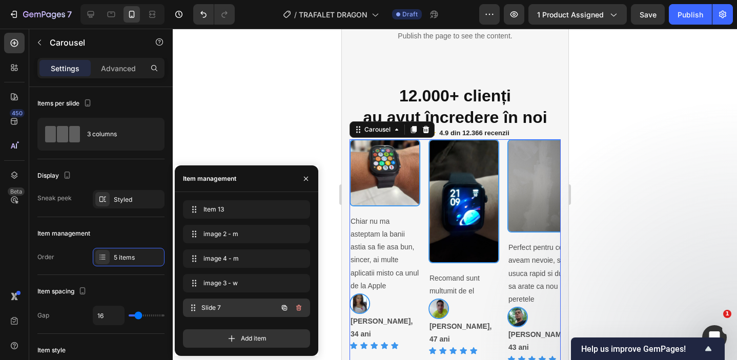
click at [260, 305] on span "Slide 7" at bounding box center [239, 307] width 76 height 9
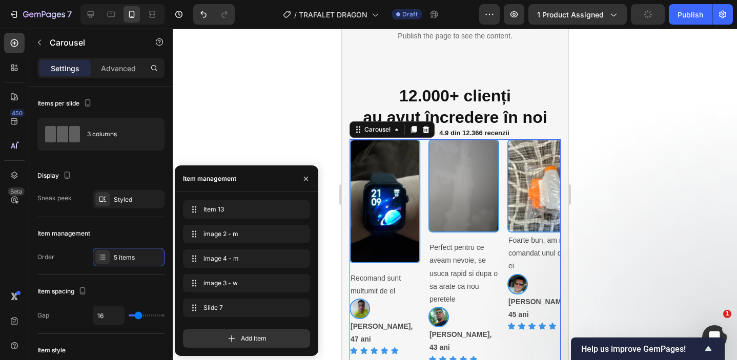
click at [236, 295] on div "image 3 - w image 3 - w" at bounding box center [246, 285] width 127 height 23
click at [236, 291] on div "image 3 - w image 3 - w" at bounding box center [246, 283] width 127 height 18
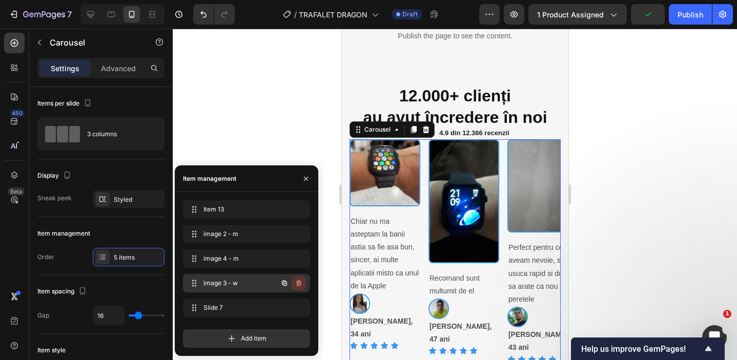
click at [297, 283] on icon "button" at bounding box center [298, 283] width 5 height 6
click at [299, 281] on div "Delete" at bounding box center [291, 283] width 19 height 9
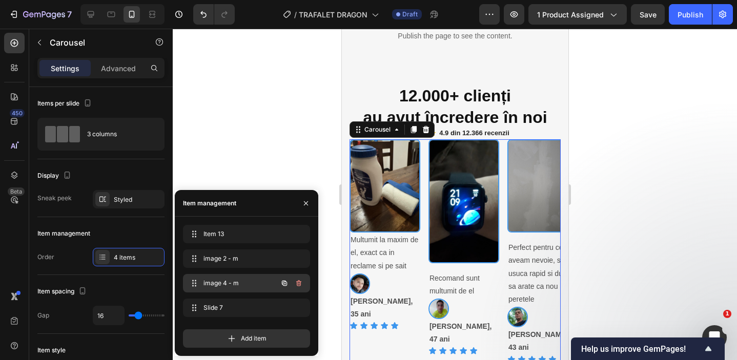
click at [229, 278] on div "image 4 - m image 4 - m" at bounding box center [232, 283] width 90 height 14
click at [298, 281] on icon "button" at bounding box center [298, 283] width 5 height 6
click at [292, 280] on div "Delete" at bounding box center [291, 283] width 19 height 9
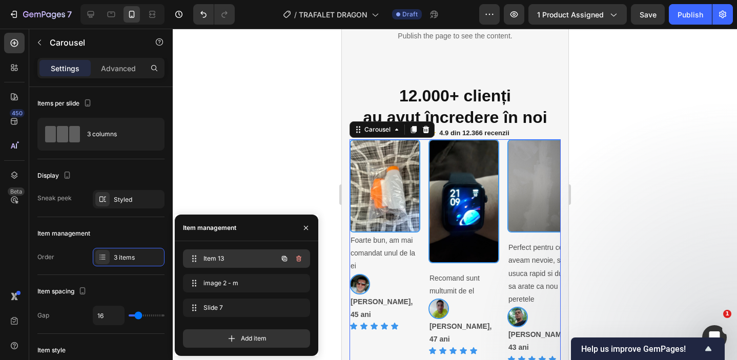
click at [259, 264] on div "Item 13 Item 13" at bounding box center [232, 259] width 90 height 14
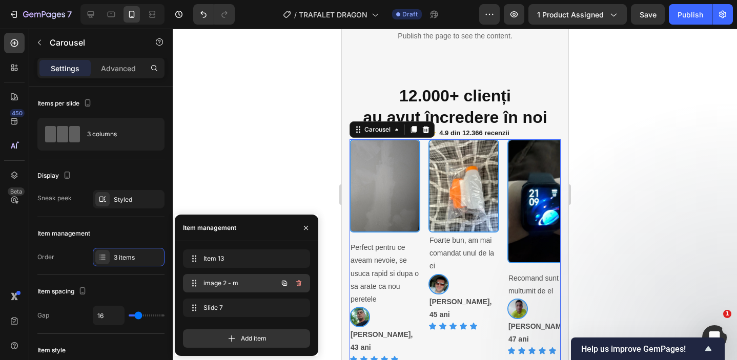
click at [249, 278] on div "image 2 - m image 2 - m" at bounding box center [232, 283] width 90 height 14
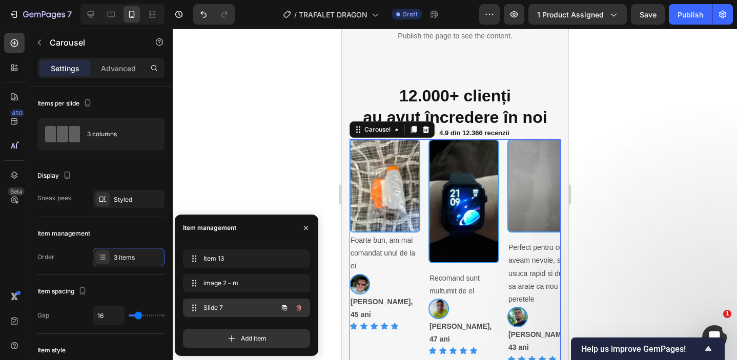
click at [244, 303] on span "Slide 7" at bounding box center [232, 307] width 58 height 9
click at [296, 304] on icon "button" at bounding box center [299, 308] width 8 height 8
click at [296, 304] on div "Delete" at bounding box center [291, 307] width 19 height 9
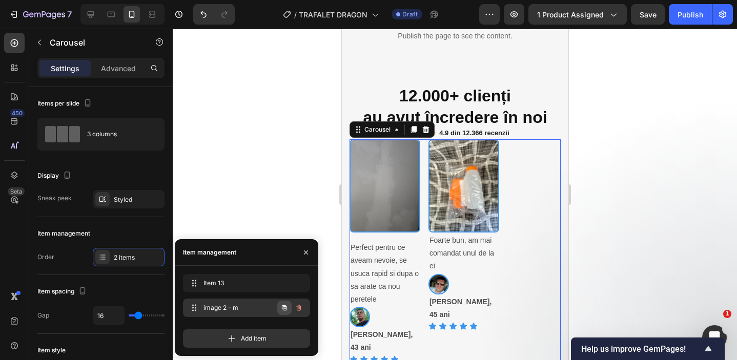
click at [284, 308] on icon "button" at bounding box center [284, 308] width 8 height 8
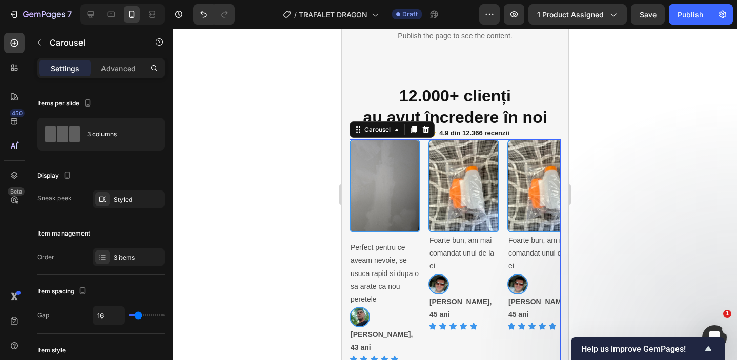
click at [233, 202] on div at bounding box center [455, 195] width 564 height 332
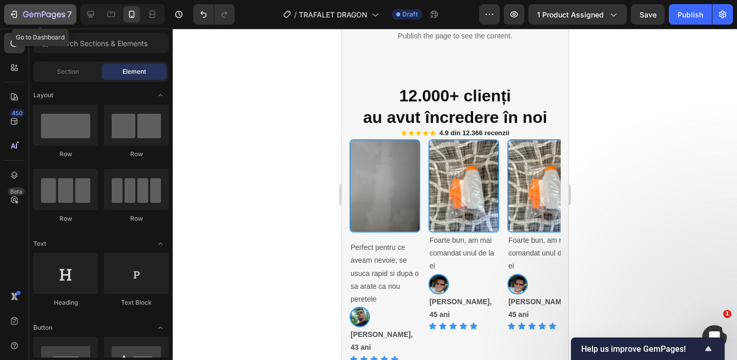
click at [34, 16] on icon "button" at bounding box center [44, 15] width 42 height 9
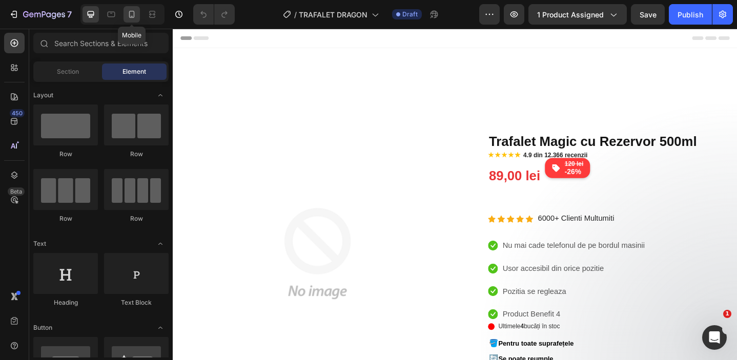
click at [133, 16] on icon at bounding box center [132, 14] width 10 height 10
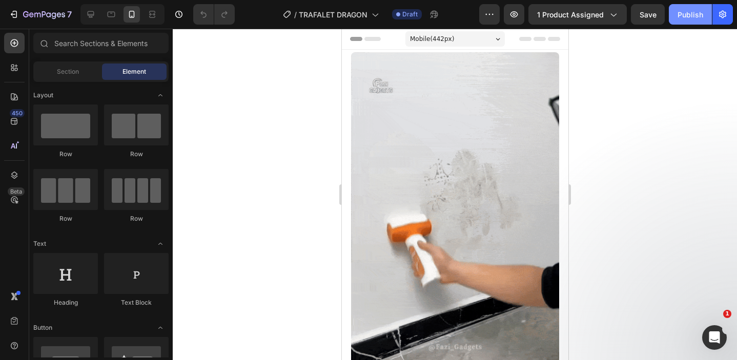
click at [694, 14] on div "Publish" at bounding box center [690, 14] width 26 height 11
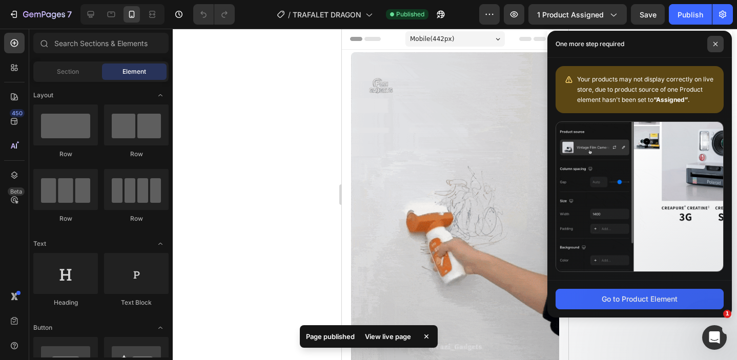
click at [711, 47] on span at bounding box center [715, 44] width 16 height 16
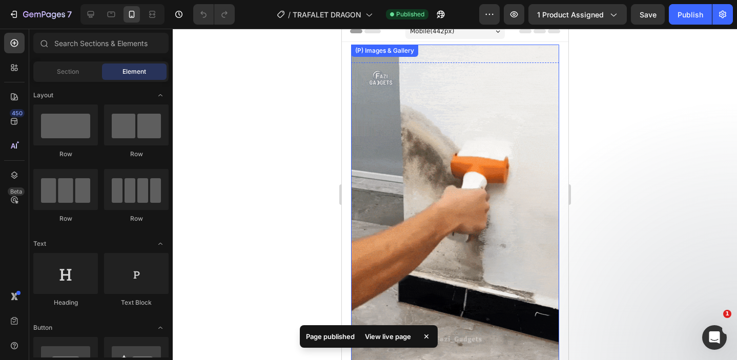
scroll to position [11, 0]
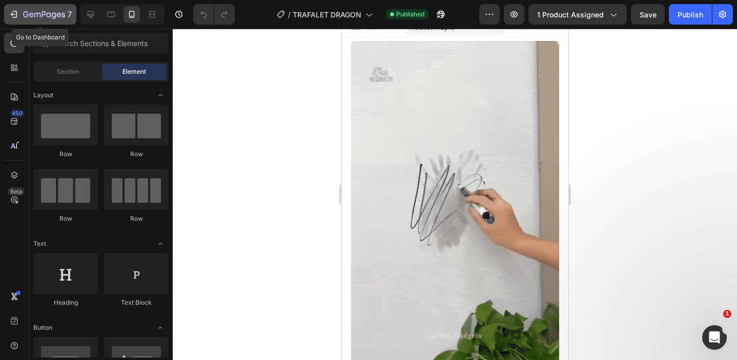
click at [66, 12] on div "7" at bounding box center [47, 14] width 49 height 12
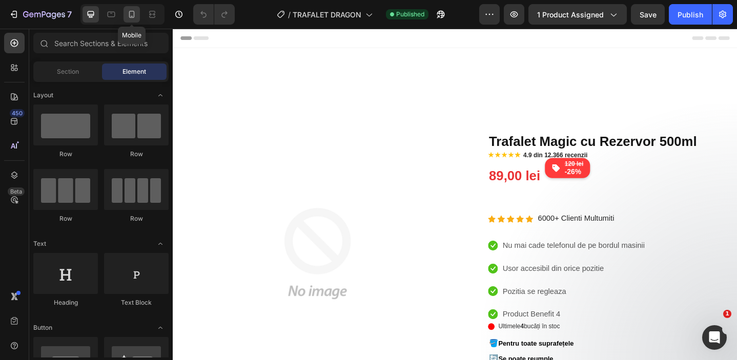
click at [127, 13] on icon at bounding box center [132, 14] width 10 height 10
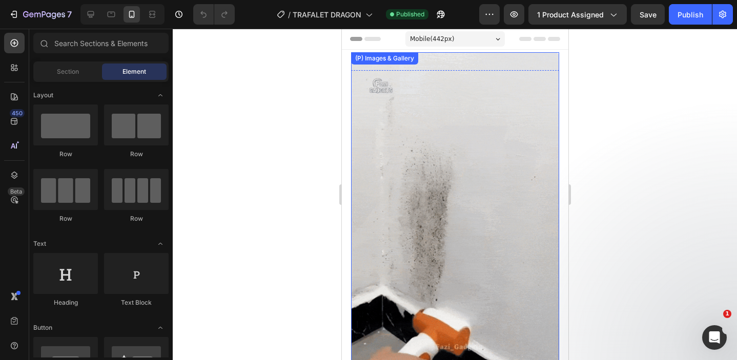
click at [408, 171] on img at bounding box center [455, 236] width 208 height 369
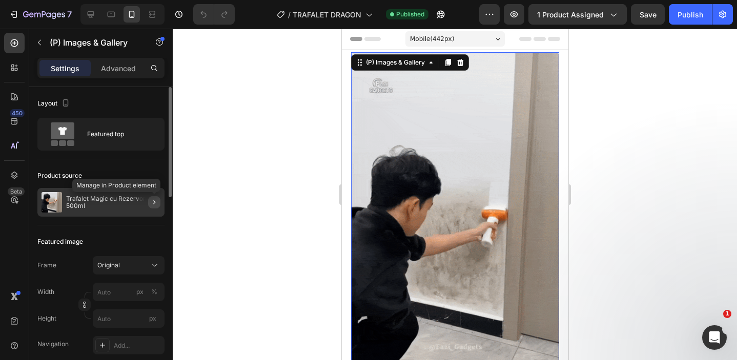
click at [150, 201] on icon "button" at bounding box center [154, 202] width 8 height 8
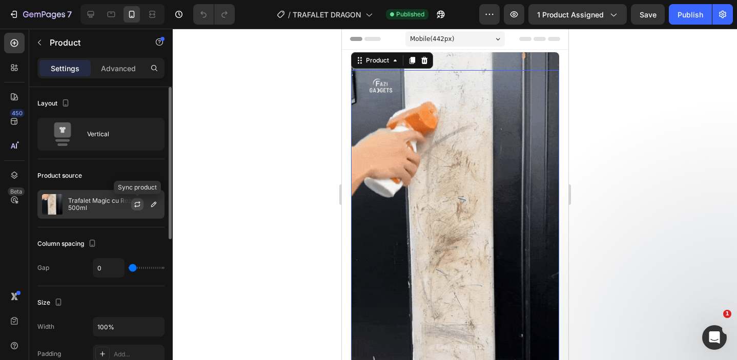
click at [136, 207] on icon "button" at bounding box center [137, 205] width 6 height 3
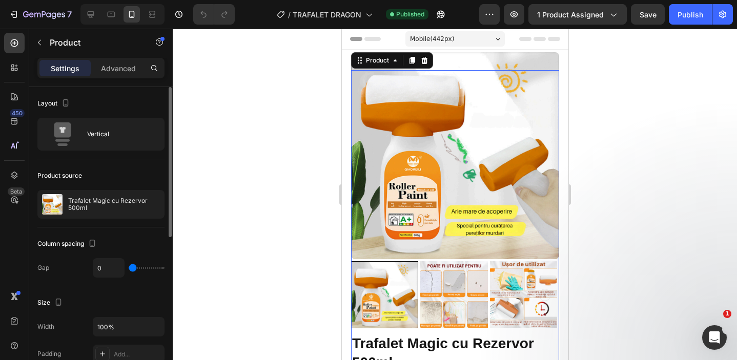
click at [263, 195] on div at bounding box center [455, 195] width 564 height 332
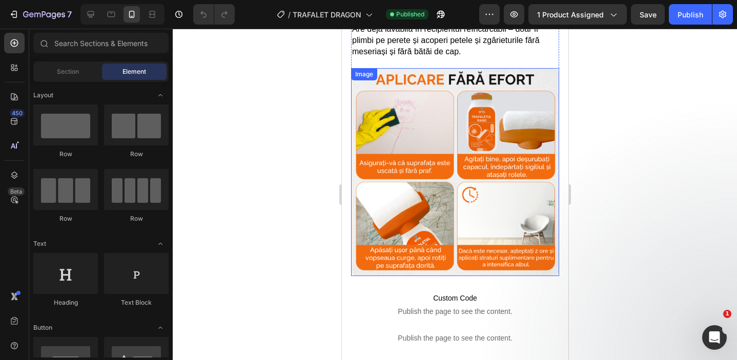
scroll to position [588, 0]
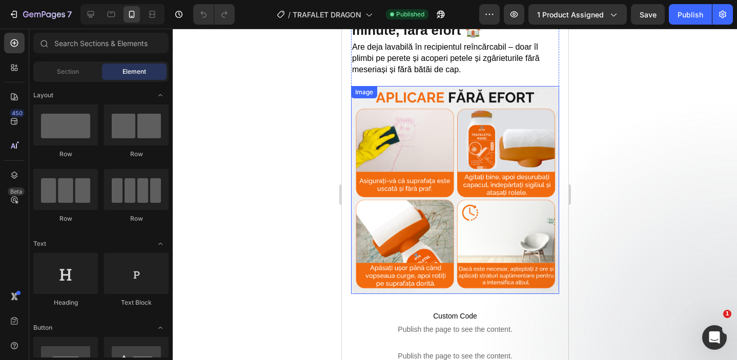
click at [432, 201] on img at bounding box center [455, 190] width 208 height 208
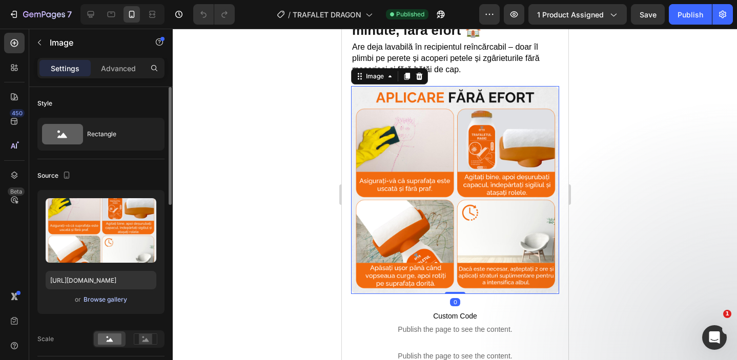
click at [117, 295] on div "Browse gallery" at bounding box center [106, 299] width 44 height 9
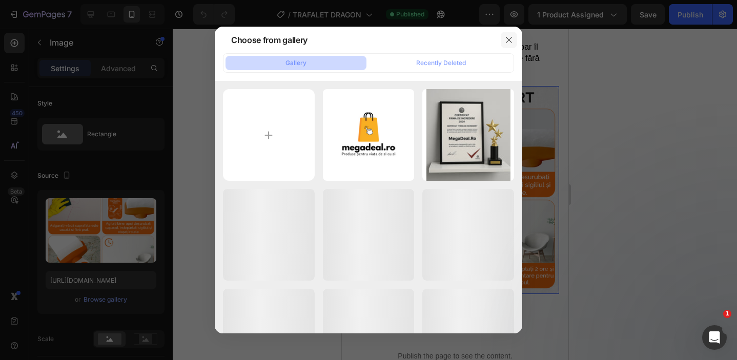
click at [509, 44] on icon "button" at bounding box center [509, 40] width 8 height 8
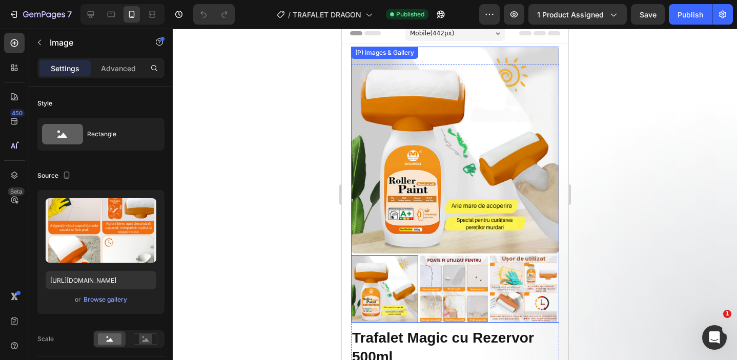
scroll to position [5, 0]
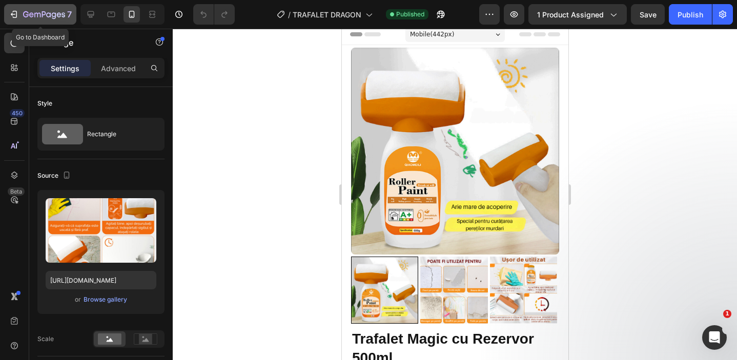
click at [39, 13] on icon "button" at bounding box center [37, 15] width 6 height 5
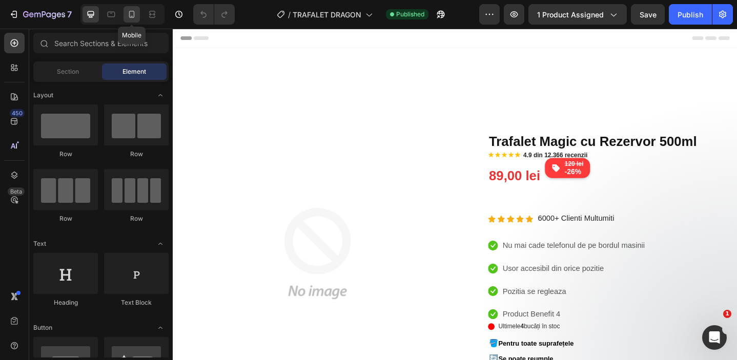
drag, startPoint x: 134, startPoint y: 22, endPoint x: 89, endPoint y: 80, distance: 74.5
click at [134, 22] on div at bounding box center [132, 14] width 16 height 16
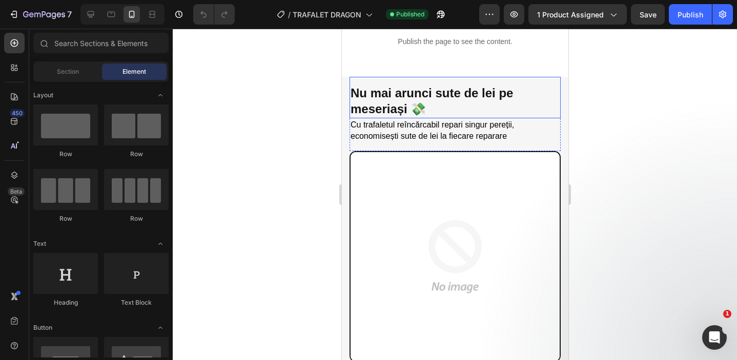
scroll to position [911, 0]
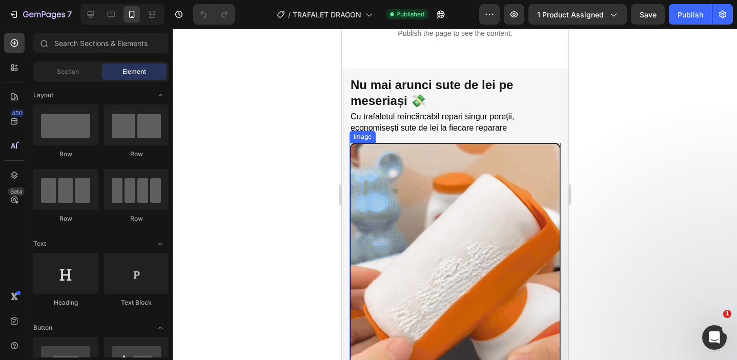
click at [427, 203] on img at bounding box center [454, 264] width 211 height 243
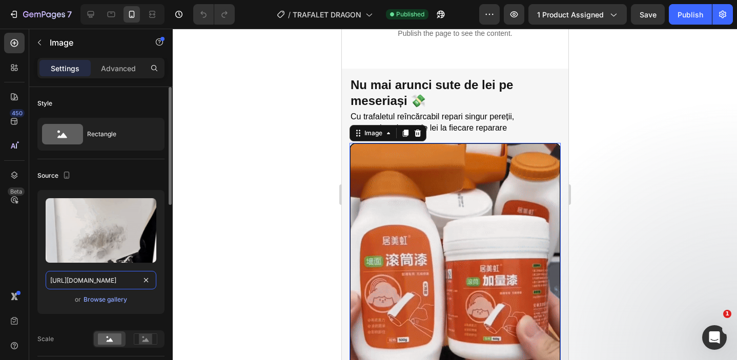
click at [130, 283] on input "[URL][DOMAIN_NAME]" at bounding box center [101, 280] width 111 height 18
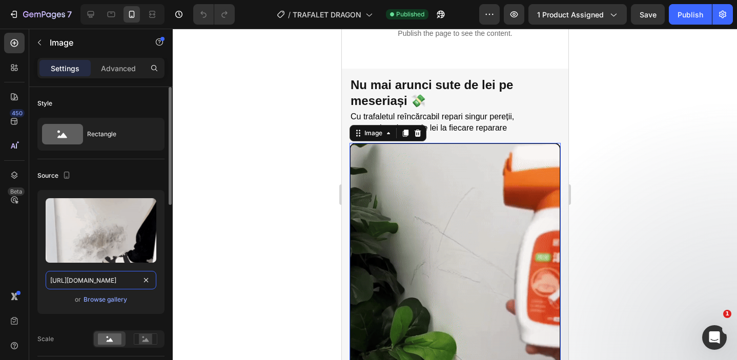
click at [130, 281] on input "[URL][DOMAIN_NAME]" at bounding box center [101, 280] width 111 height 18
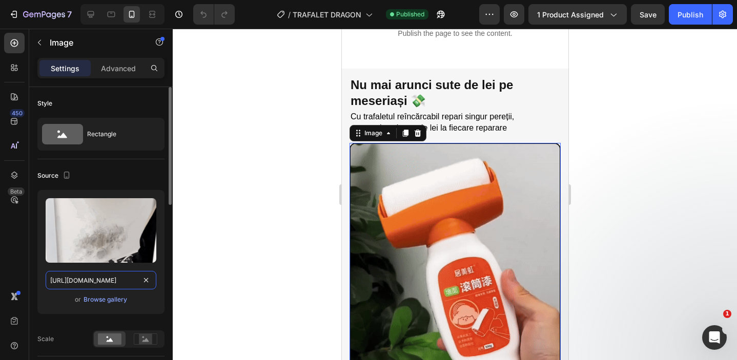
click at [130, 281] on input "[URL][DOMAIN_NAME]" at bounding box center [101, 280] width 111 height 18
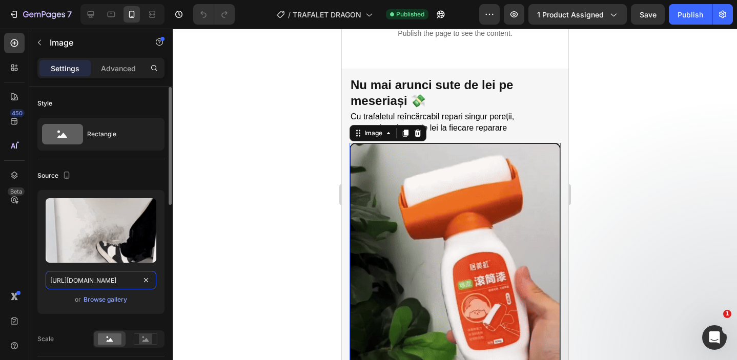
click at [130, 281] on input "[URL][DOMAIN_NAME]" at bounding box center [101, 280] width 111 height 18
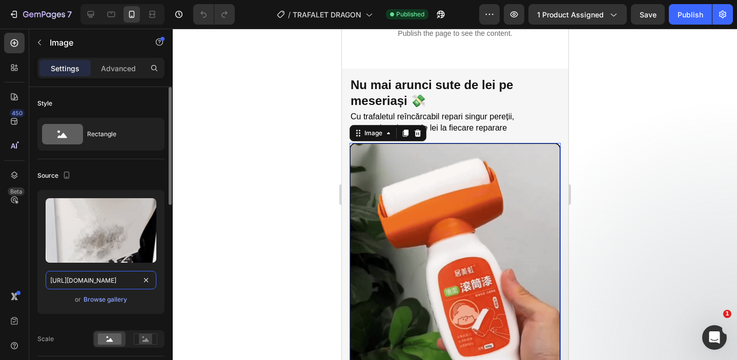
click at [130, 281] on input "[URL][DOMAIN_NAME]" at bounding box center [101, 280] width 111 height 18
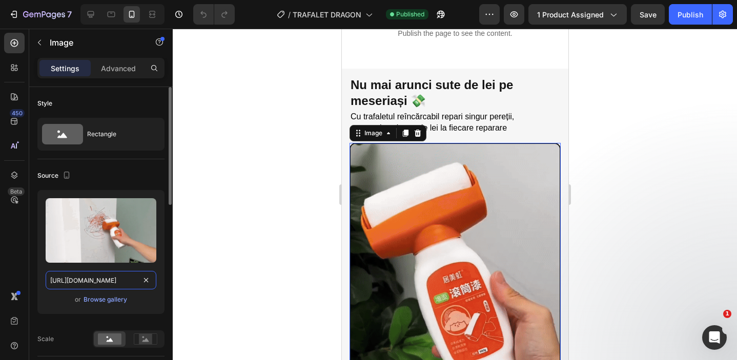
click at [122, 281] on input "[URL][DOMAIN_NAME]" at bounding box center [101, 280] width 111 height 18
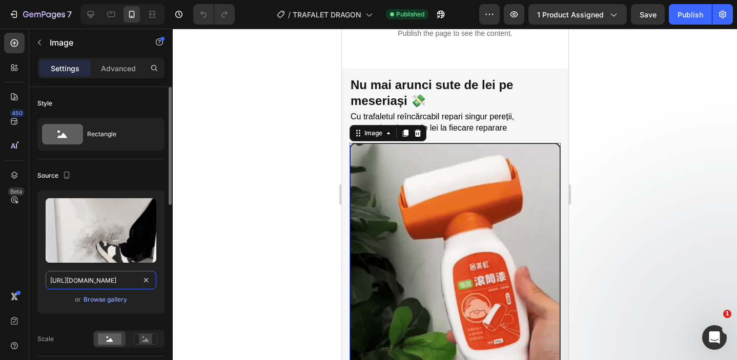
click at [122, 281] on input "[URL][DOMAIN_NAME]" at bounding box center [101, 280] width 111 height 18
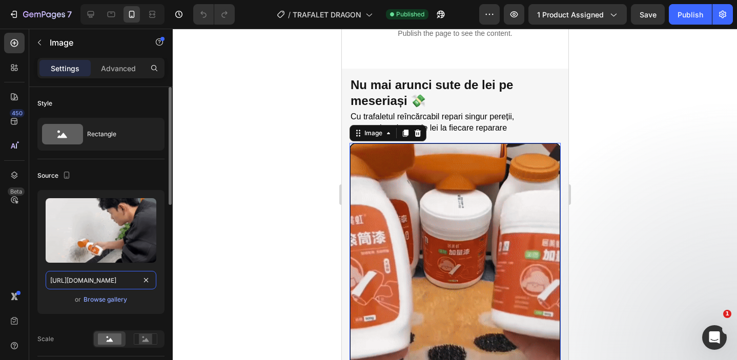
click at [122, 281] on input "[URL][DOMAIN_NAME]" at bounding box center [101, 280] width 111 height 18
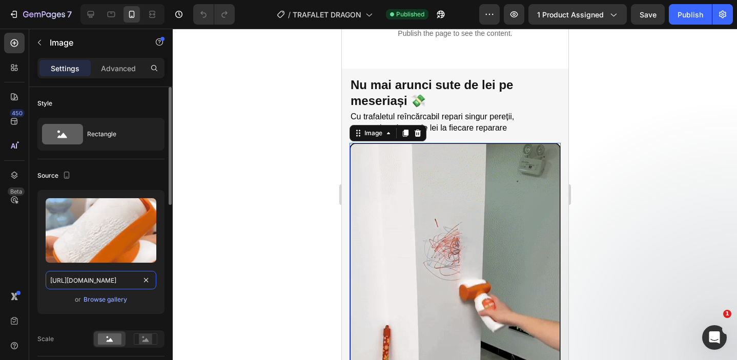
click at [122, 281] on input "[URL][DOMAIN_NAME]" at bounding box center [101, 280] width 111 height 18
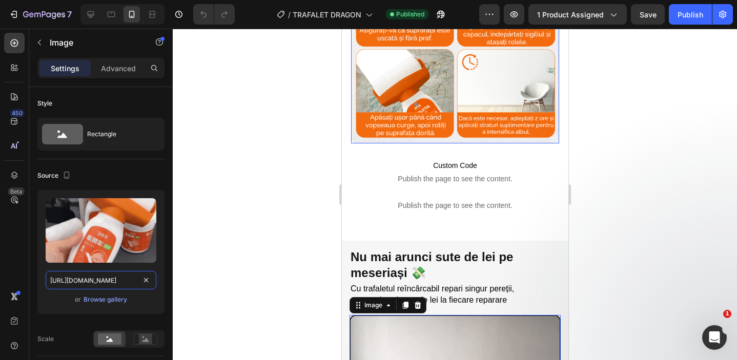
scroll to position [738, 0]
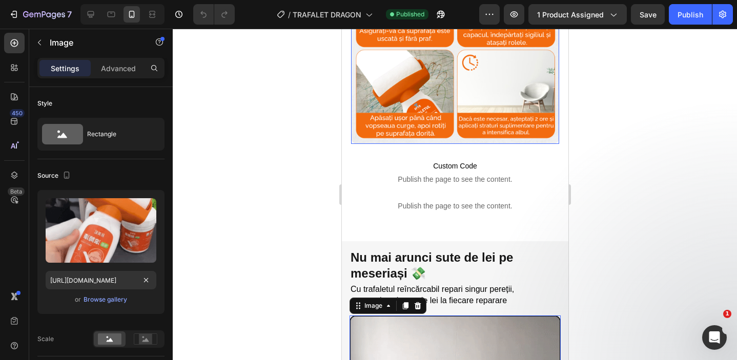
click at [438, 115] on img at bounding box center [455, 40] width 208 height 208
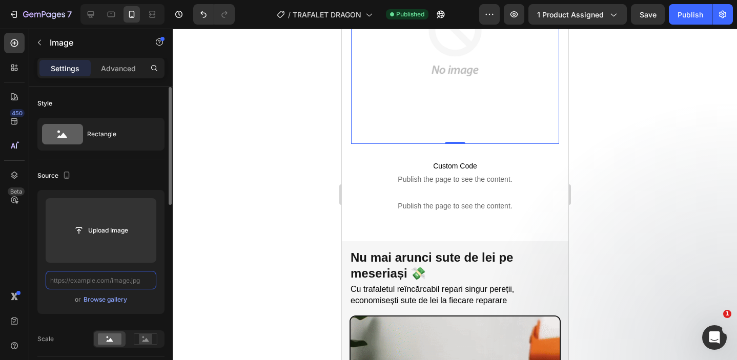
paste input "[URL][DOMAIN_NAME]"
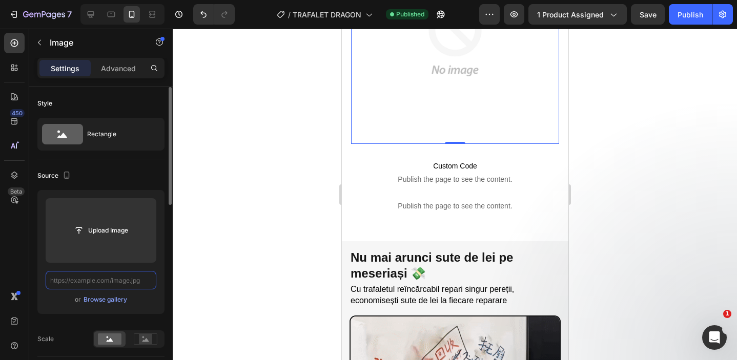
type input "[URL][DOMAIN_NAME]"
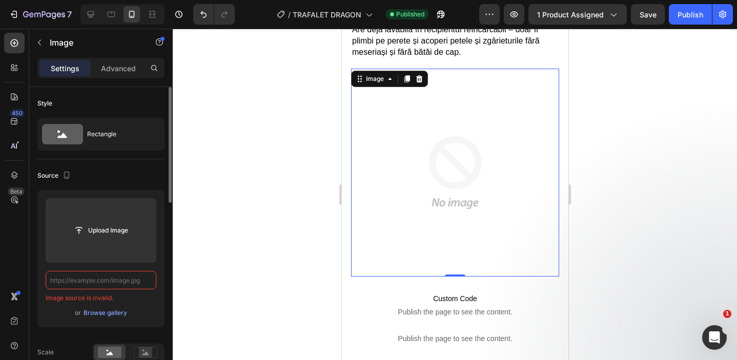
scroll to position [592, 0]
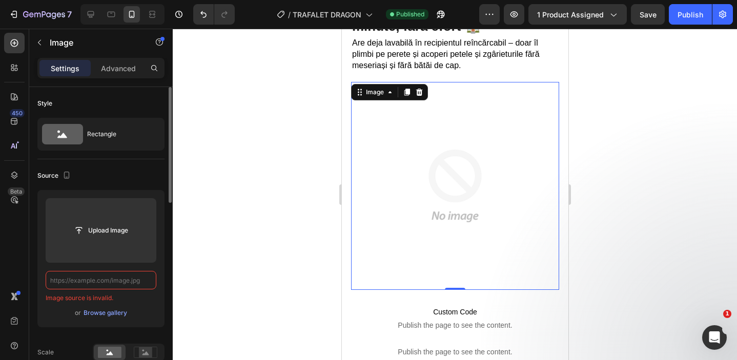
click at [278, 160] on div at bounding box center [455, 195] width 564 height 332
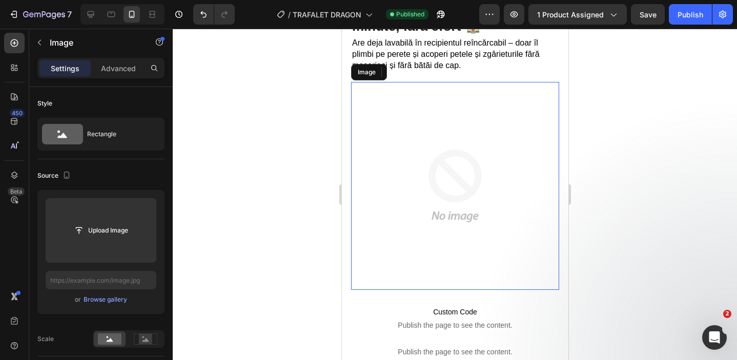
click at [423, 190] on img at bounding box center [455, 186] width 208 height 208
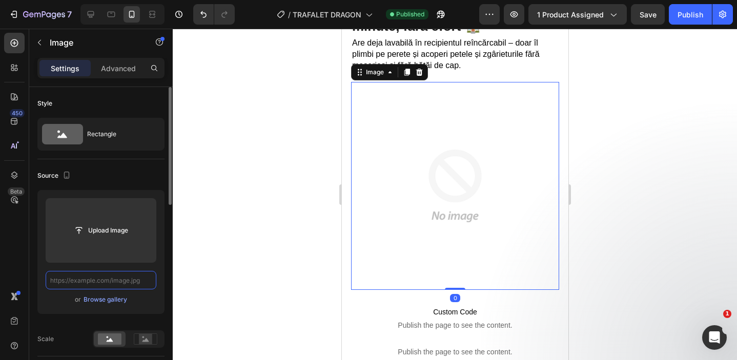
click at [124, 281] on input "text" at bounding box center [101, 280] width 111 height 18
paste input "[URL][DOMAIN_NAME]"
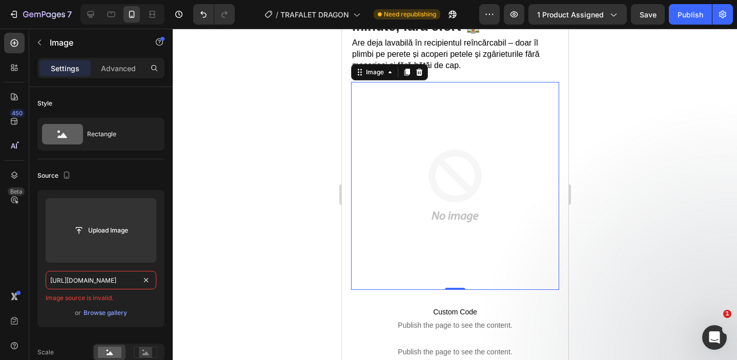
type input "[URL][DOMAIN_NAME]"
click at [243, 230] on div at bounding box center [455, 195] width 564 height 332
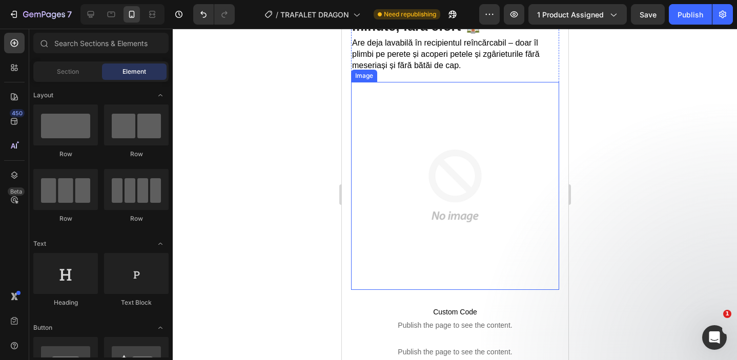
click at [411, 209] on img at bounding box center [455, 186] width 208 height 208
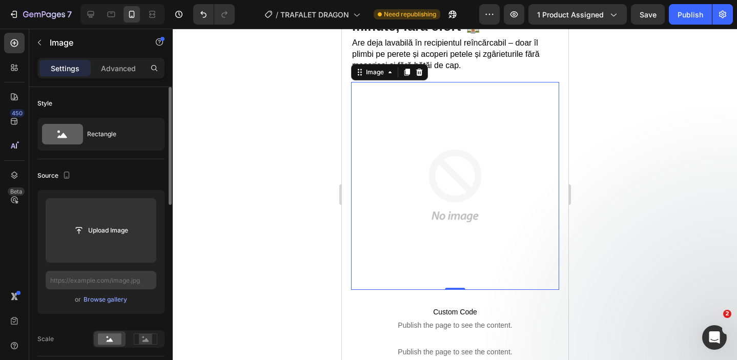
scroll to position [592, 0]
click at [120, 277] on input "text" at bounding box center [101, 280] width 111 height 18
paste input "[URL][DOMAIN_NAME]"
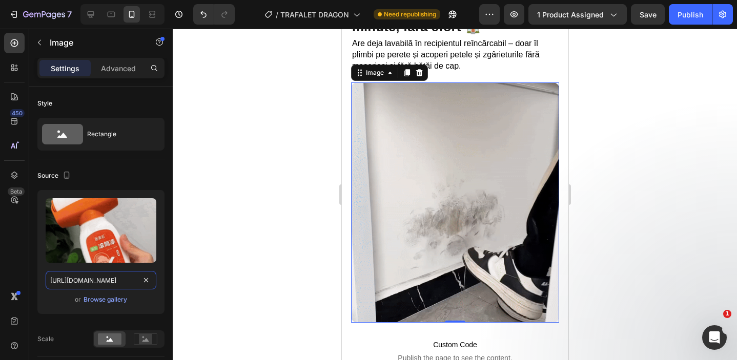
type input "[URL][DOMAIN_NAME]"
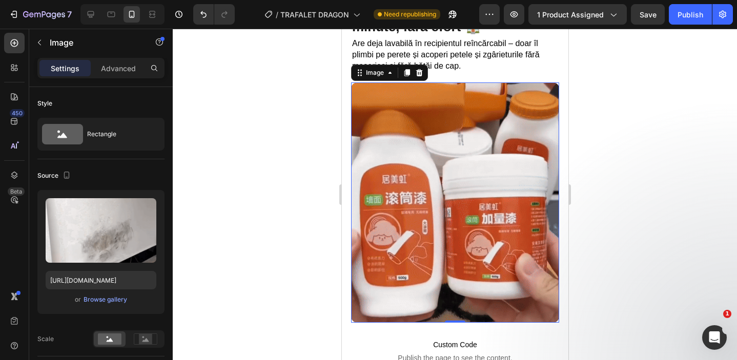
click at [630, 196] on div at bounding box center [455, 195] width 564 height 332
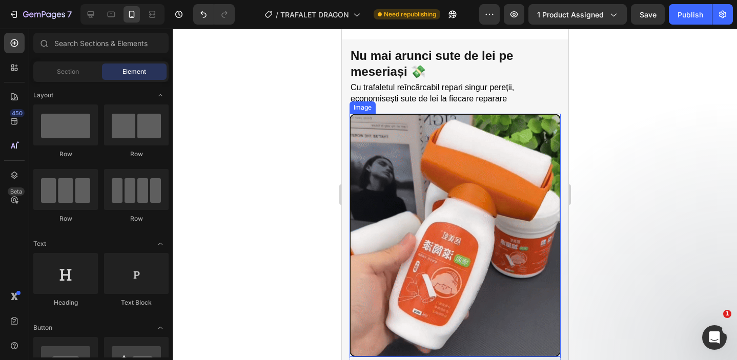
scroll to position [976, 0]
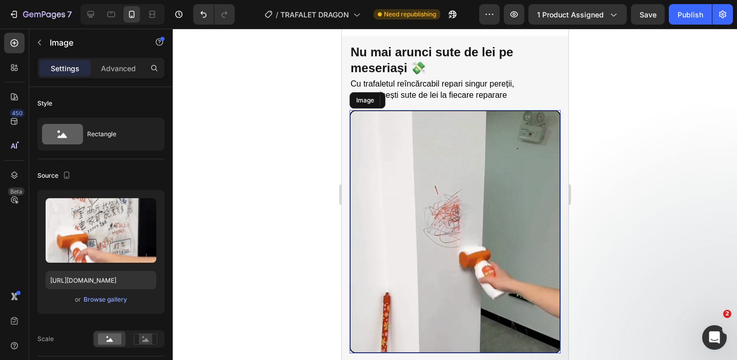
drag, startPoint x: 375, startPoint y: 194, endPoint x: 680, endPoint y: 233, distance: 306.9
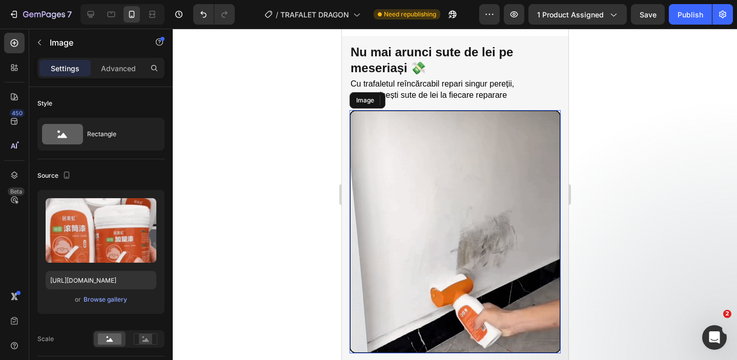
click at [375, 194] on img at bounding box center [454, 231] width 211 height 243
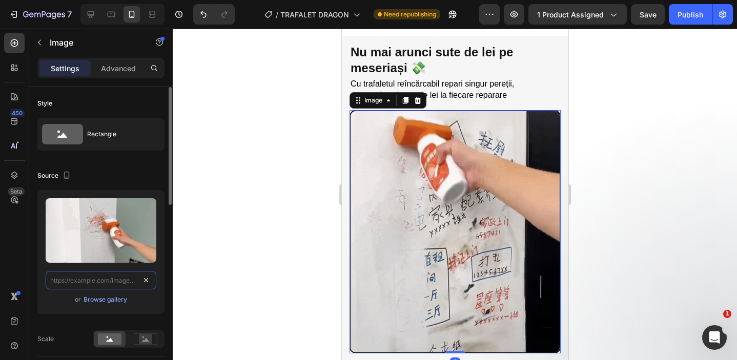
drag, startPoint x: 150, startPoint y: 278, endPoint x: 144, endPoint y: 278, distance: 5.7
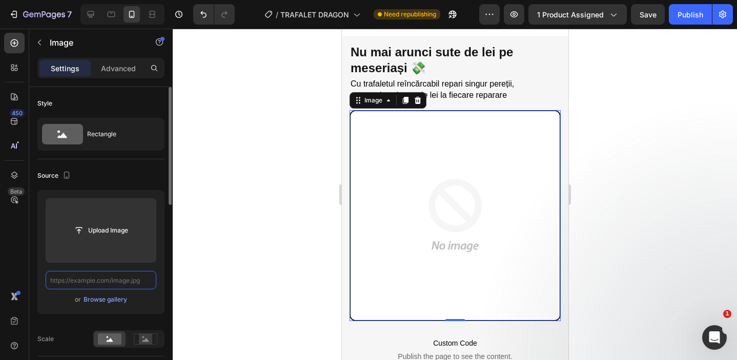
paste input "[URL][DOMAIN_NAME]"
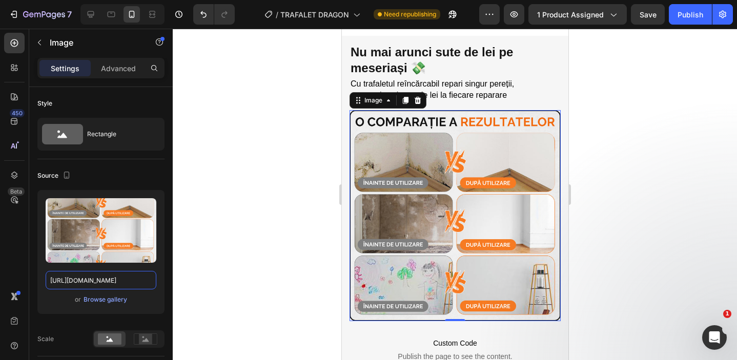
type input "[URL][DOMAIN_NAME]"
click at [240, 194] on div at bounding box center [455, 195] width 564 height 332
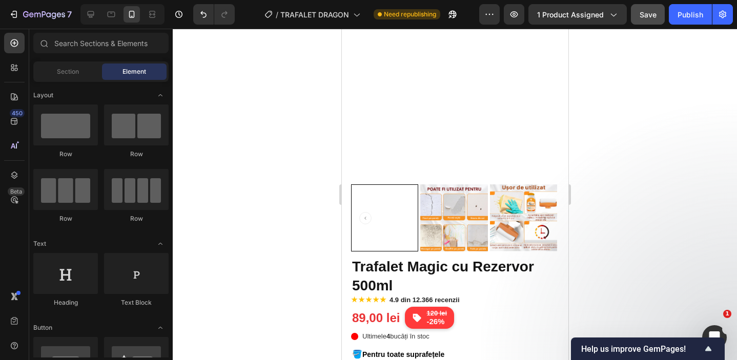
scroll to position [74, 0]
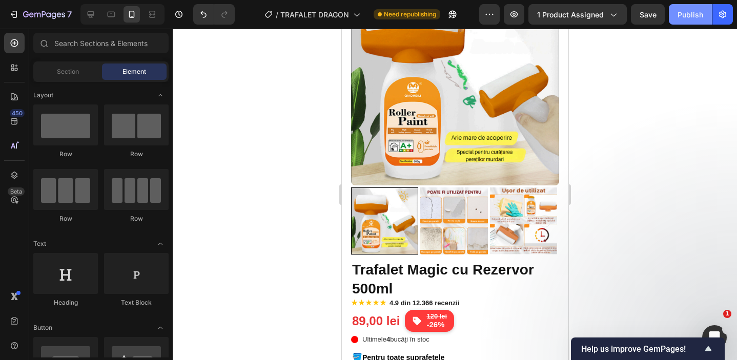
click at [685, 10] on div "Publish" at bounding box center [690, 14] width 26 height 11
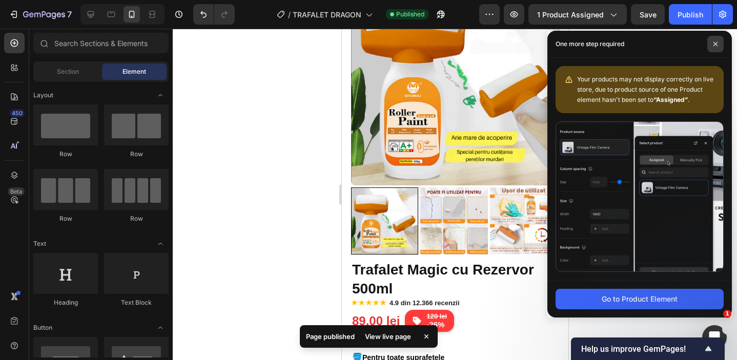
click at [716, 39] on span at bounding box center [715, 44] width 16 height 16
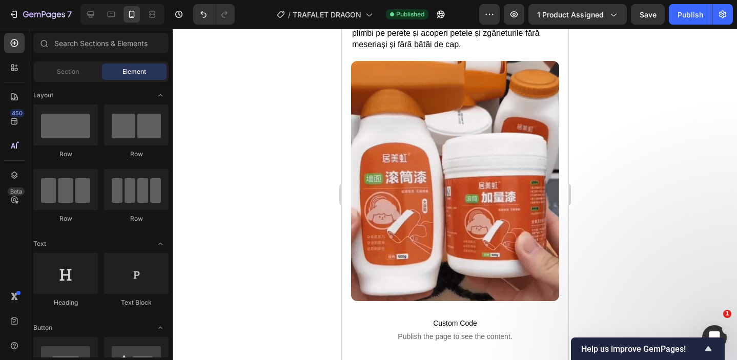
scroll to position [640, 0]
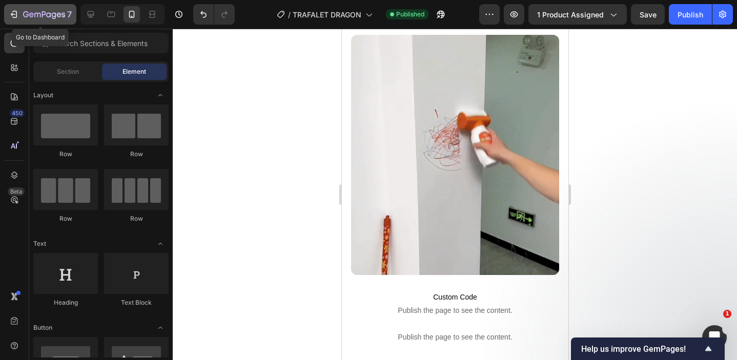
click at [53, 17] on icon "button" at bounding box center [54, 15] width 5 height 7
